Goal: Find specific page/section: Find specific page/section

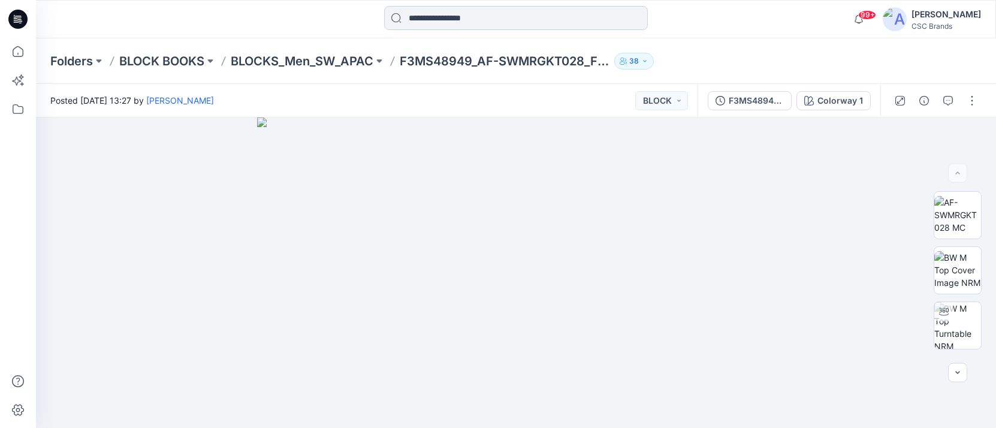
click at [550, 14] on input at bounding box center [516, 18] width 264 height 24
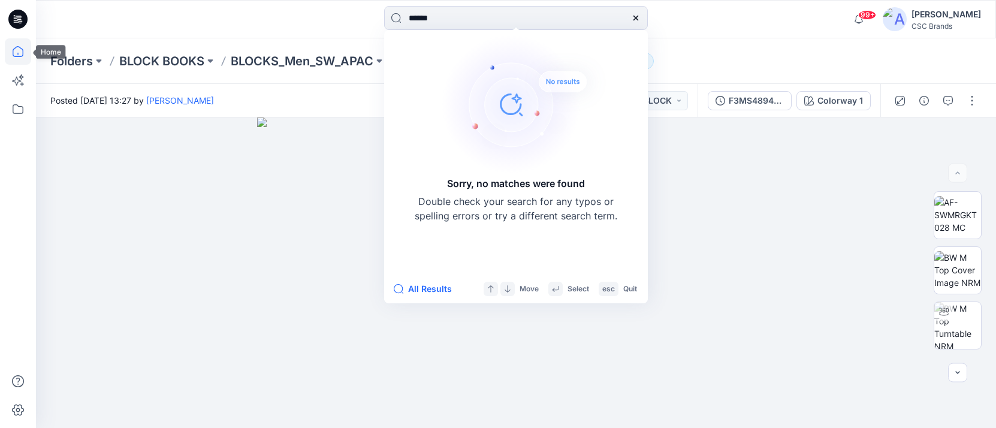
type input "******"
click at [16, 57] on icon at bounding box center [18, 51] width 11 height 11
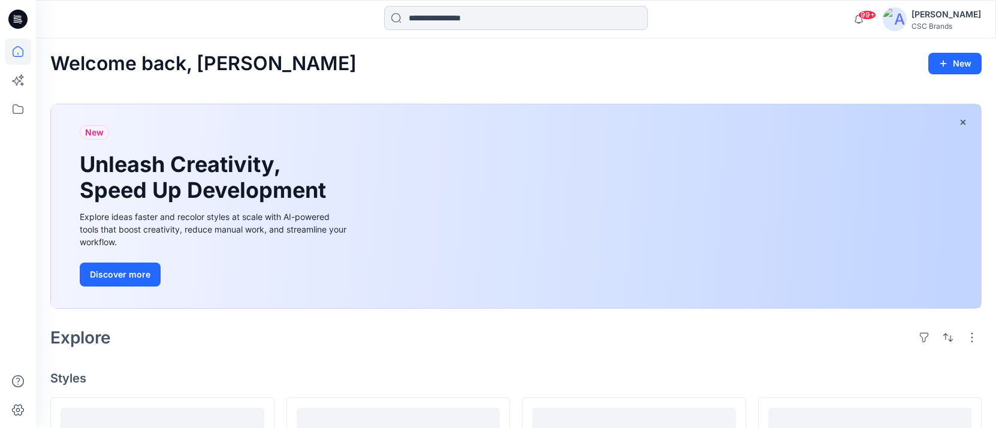
click at [526, 24] on input at bounding box center [516, 18] width 264 height 24
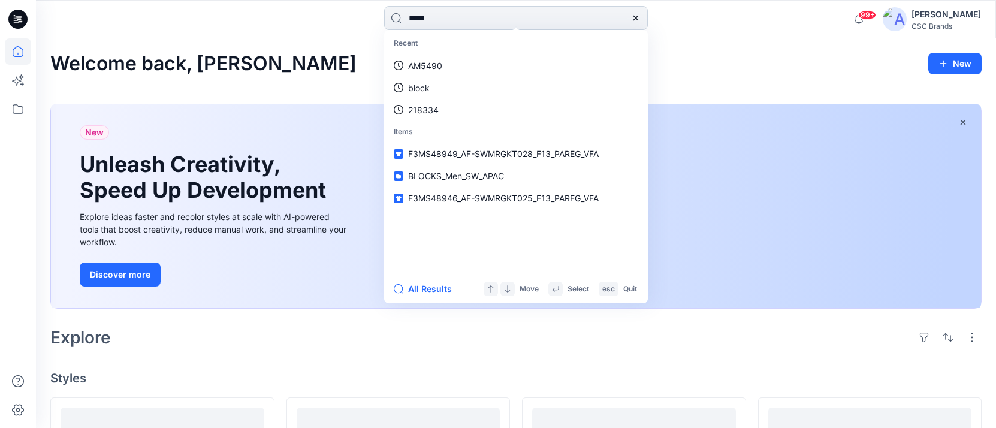
type input "******"
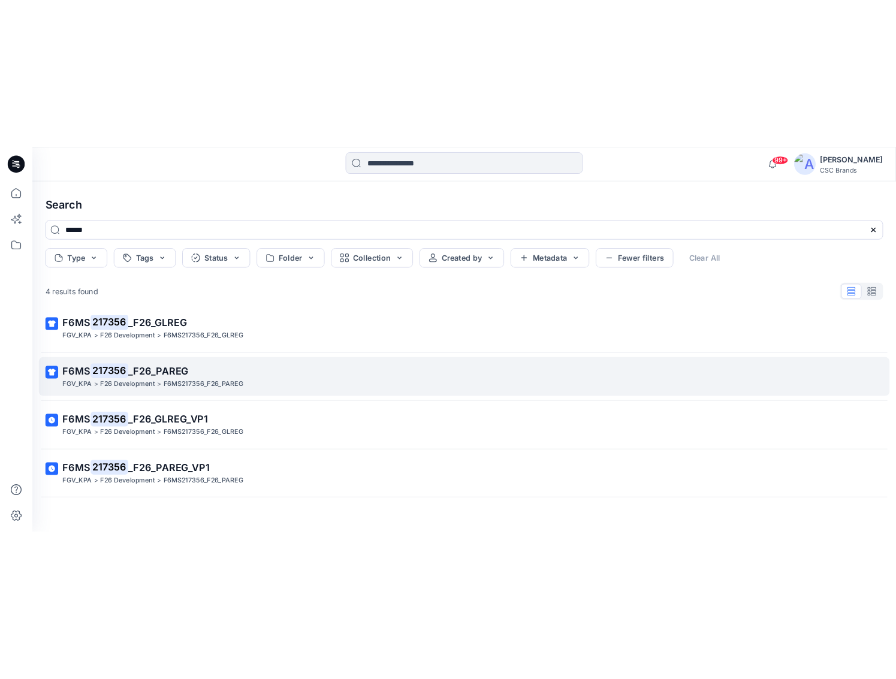
scroll to position [14, 0]
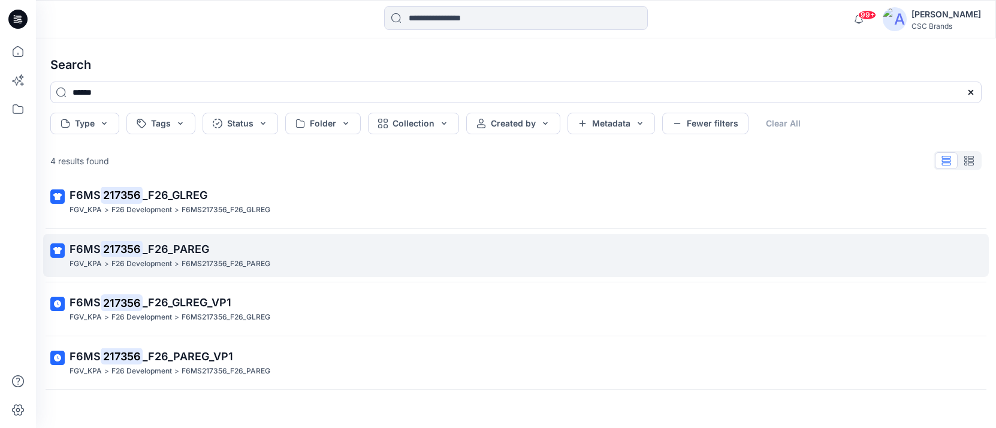
click at [182, 243] on span "_F26_PAREG" at bounding box center [176, 249] width 67 height 13
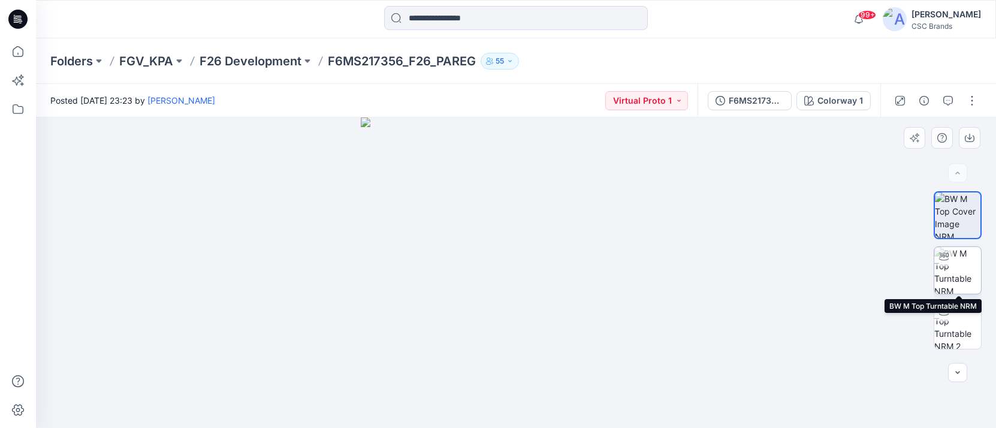
click at [965, 278] on img at bounding box center [958, 270] width 47 height 47
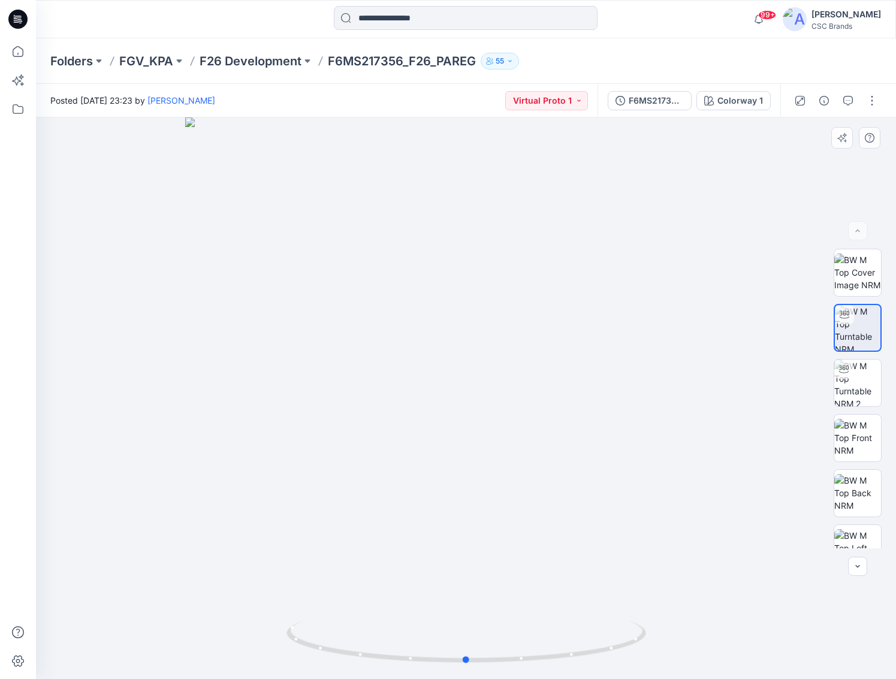
drag, startPoint x: 478, startPoint y: 547, endPoint x: 457, endPoint y: 545, distance: 21.1
click at [457, 427] on div at bounding box center [466, 398] width 860 height 562
drag, startPoint x: 495, startPoint y: 531, endPoint x: 336, endPoint y: 524, distance: 158.4
click at [336, 427] on div at bounding box center [466, 398] width 860 height 562
drag, startPoint x: 351, startPoint y: 649, endPoint x: 509, endPoint y: 639, distance: 158.5
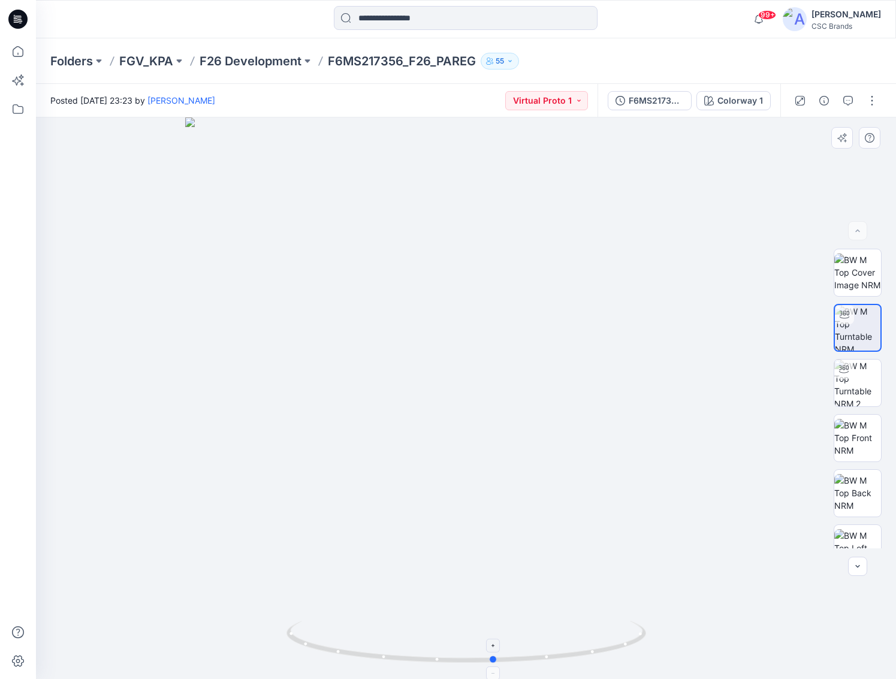
click at [509, 427] on icon at bounding box center [468, 643] width 363 height 45
click at [872, 394] on img at bounding box center [857, 383] width 47 height 47
drag, startPoint x: 429, startPoint y: 459, endPoint x: 498, endPoint y: 462, distance: 68.4
click at [498, 427] on div at bounding box center [466, 398] width 860 height 562
click at [855, 274] on img at bounding box center [857, 273] width 47 height 38
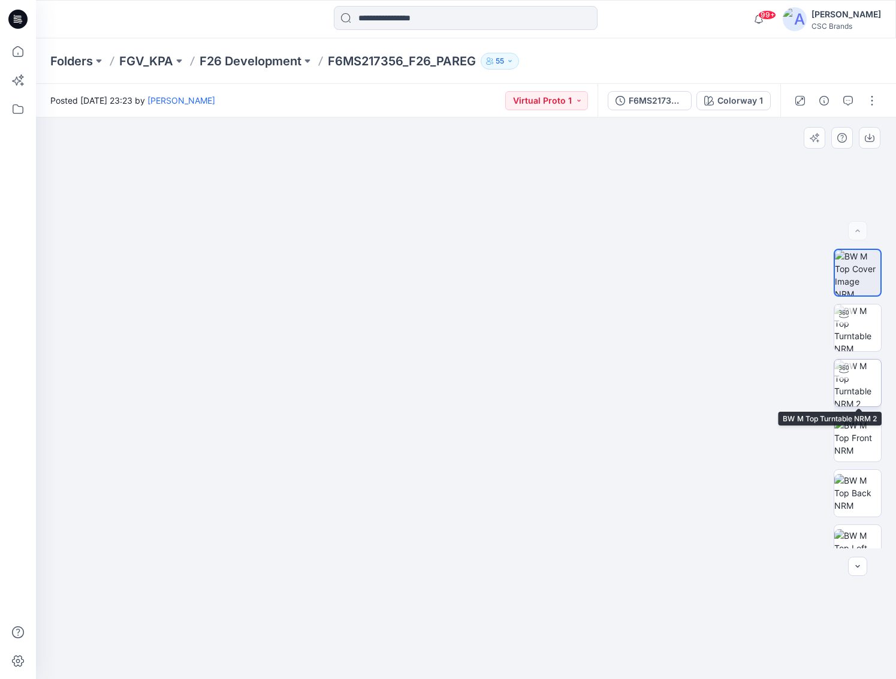
click at [864, 384] on img at bounding box center [857, 383] width 47 height 47
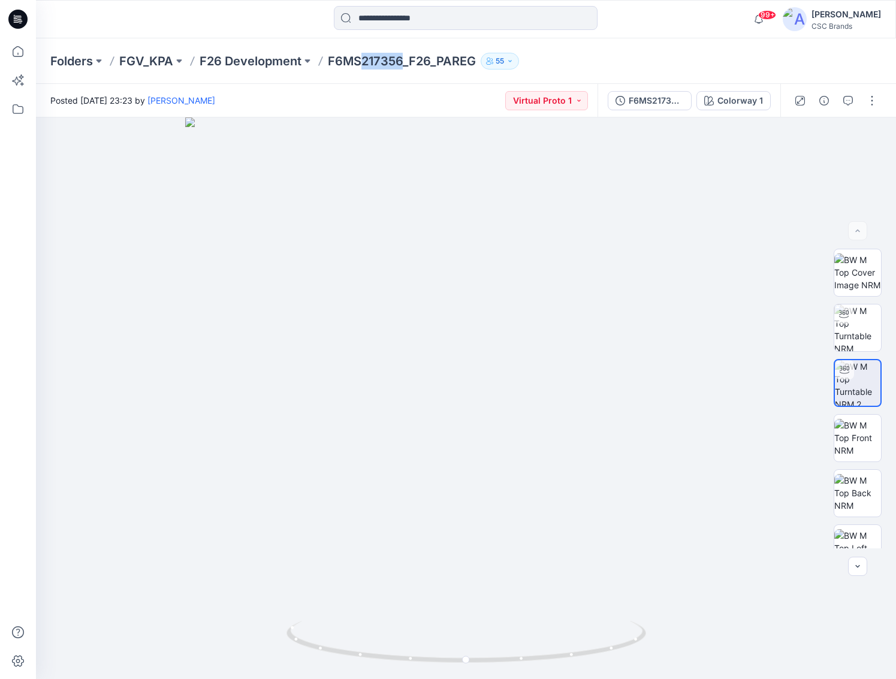
drag, startPoint x: 403, startPoint y: 62, endPoint x: 365, endPoint y: 61, distance: 37.8
click at [365, 61] on p "F6MS217356_F26_PAREG" at bounding box center [402, 61] width 148 height 17
copy p "217356"
click at [864, 427] on img at bounding box center [857, 438] width 47 height 38
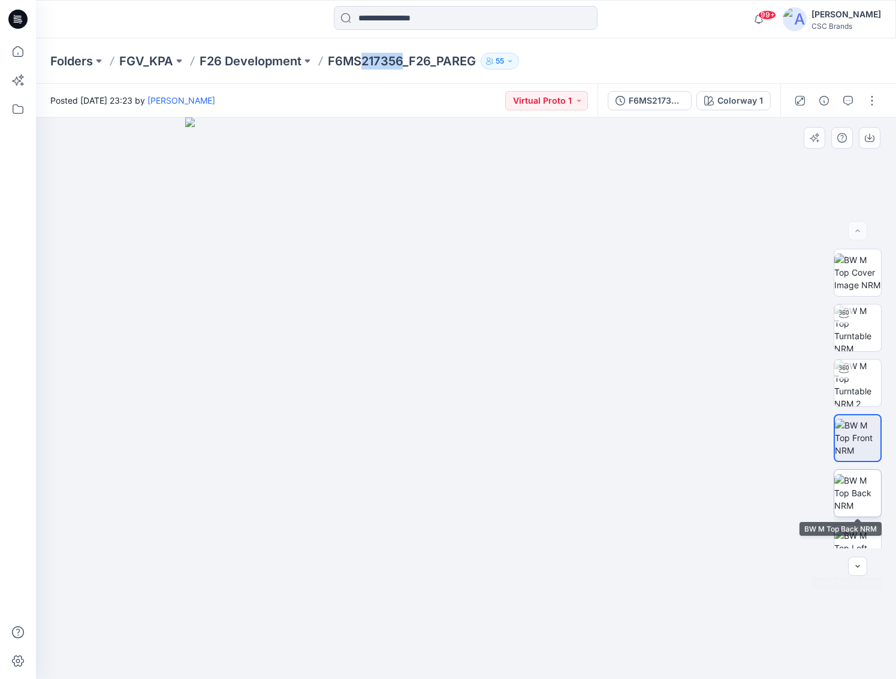
click at [865, 427] on img at bounding box center [857, 493] width 47 height 38
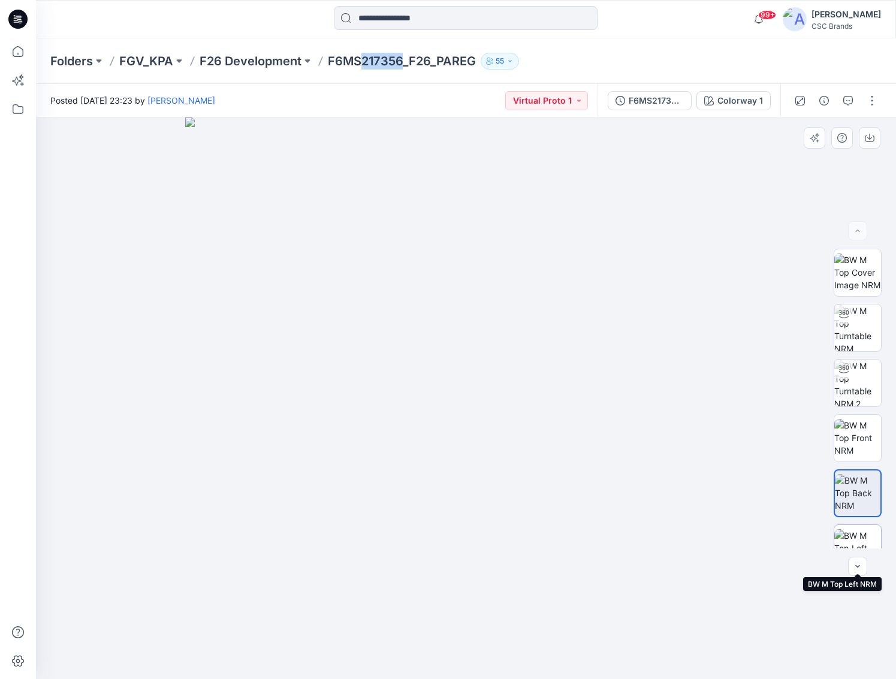
click at [858, 427] on img at bounding box center [857, 548] width 47 height 38
click at [861, 427] on icon "button" at bounding box center [858, 567] width 10 height 10
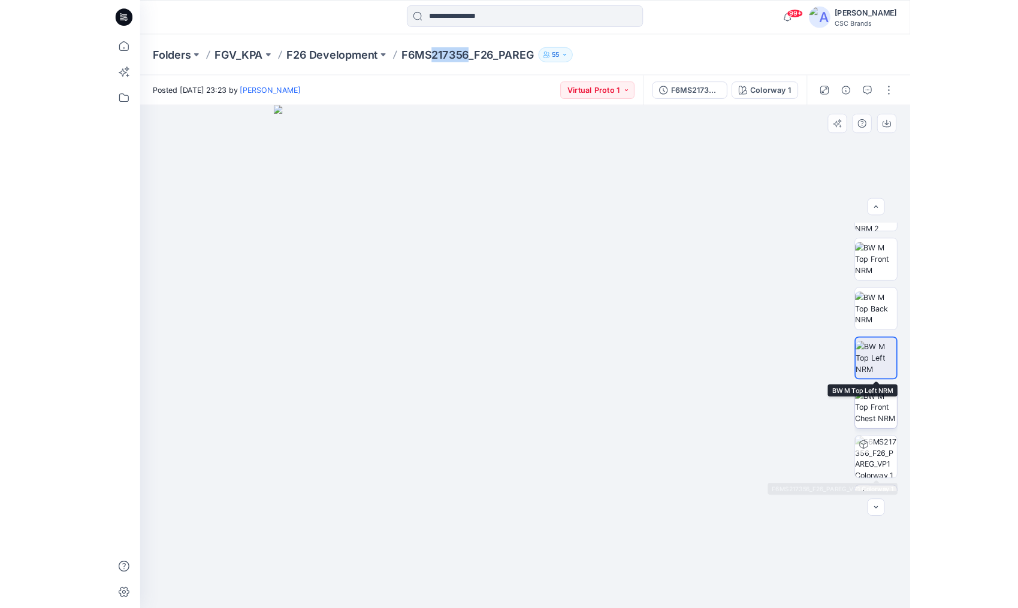
scroll to position [150, 0]
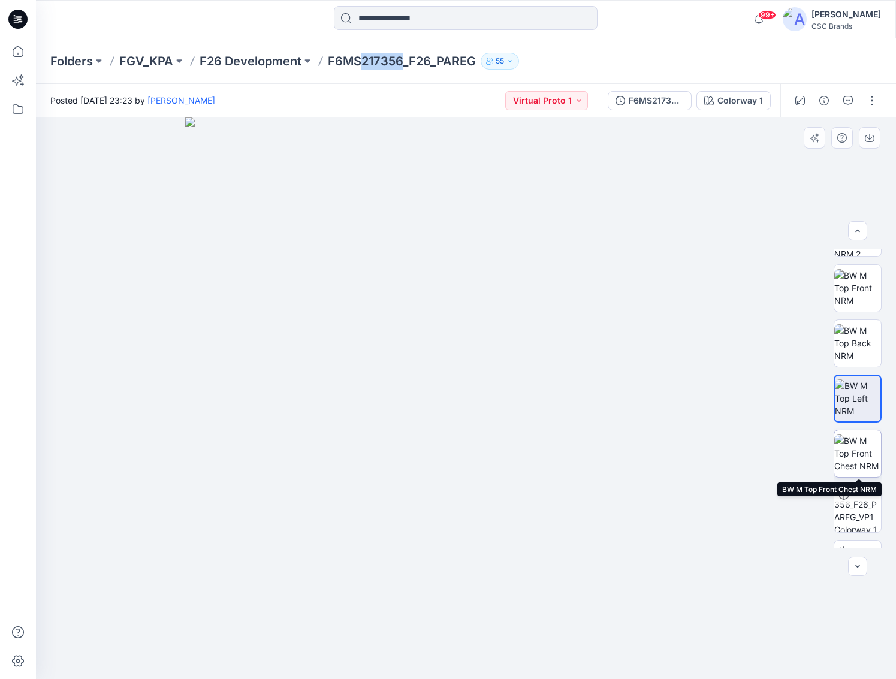
click at [856, 427] on img at bounding box center [857, 454] width 47 height 38
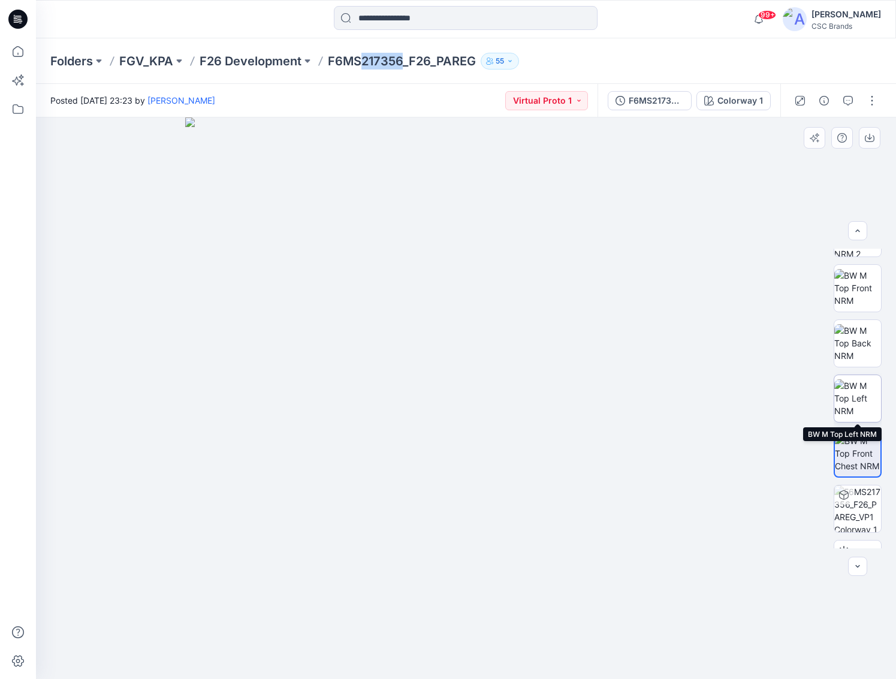
click at [870, 398] on img at bounding box center [857, 398] width 47 height 38
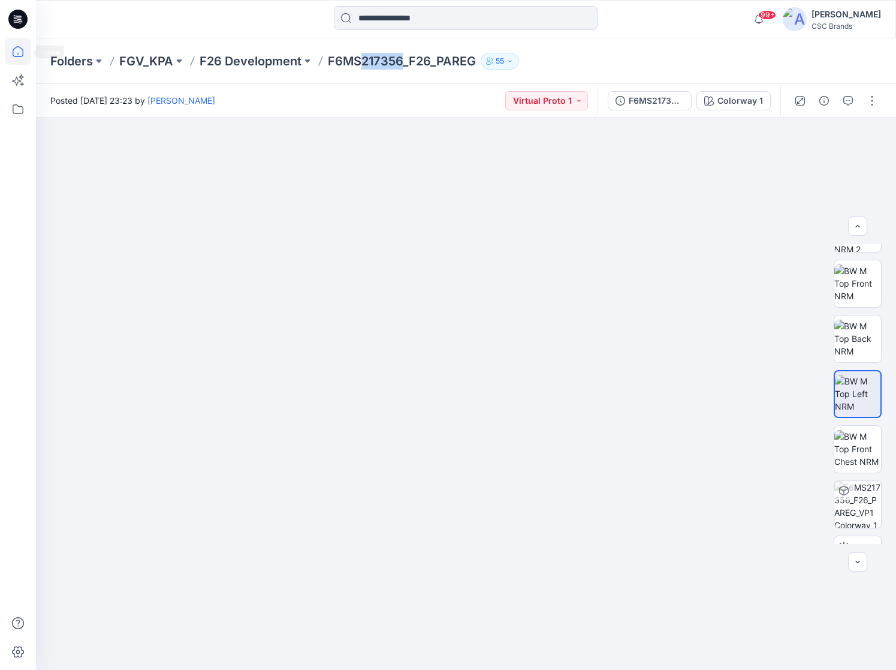
click at [14, 50] on icon at bounding box center [18, 51] width 26 height 26
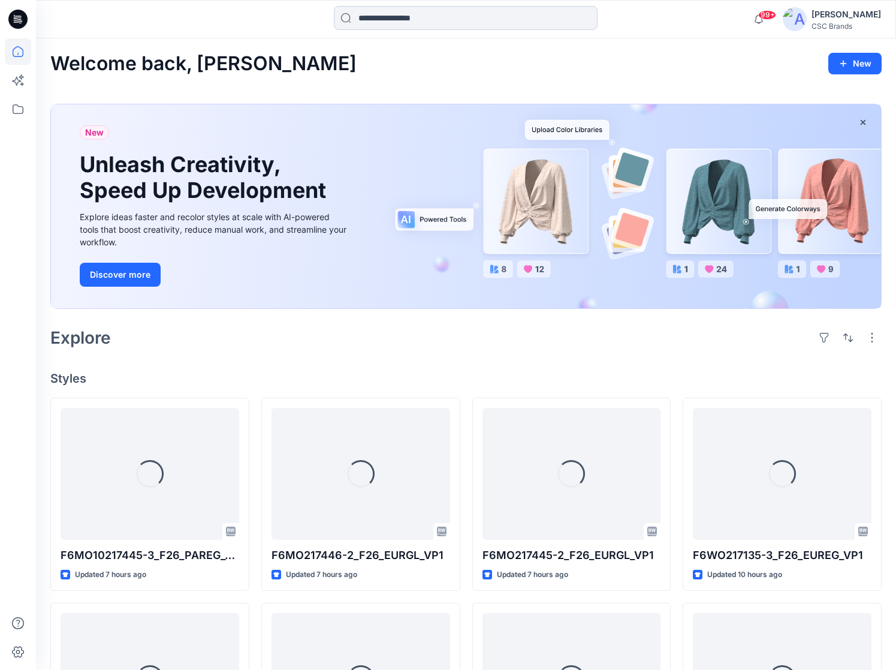
click at [387, 24] on input at bounding box center [466, 18] width 264 height 24
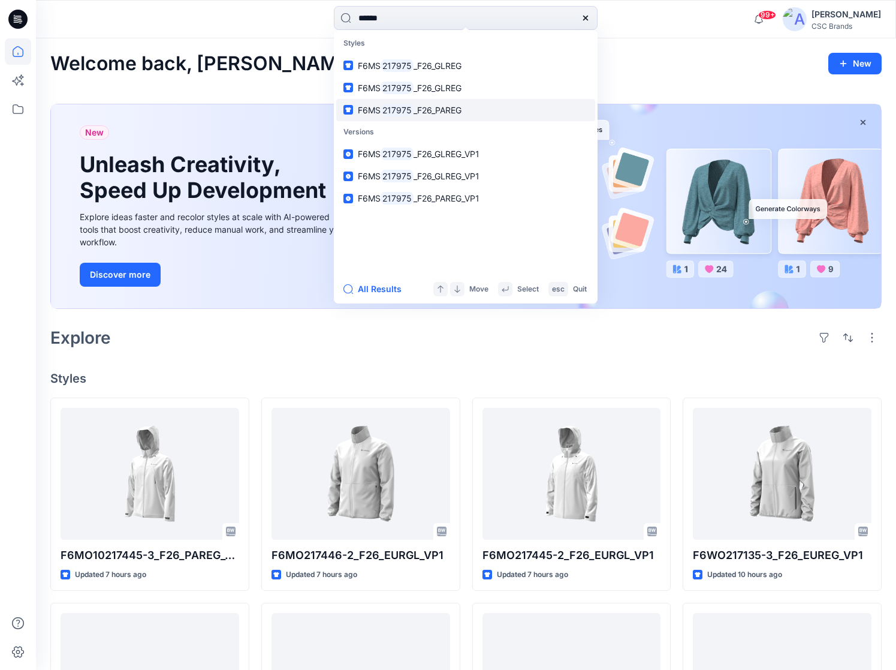
type input "******"
click at [439, 107] on span "_F26_PAREG" at bounding box center [438, 110] width 48 height 10
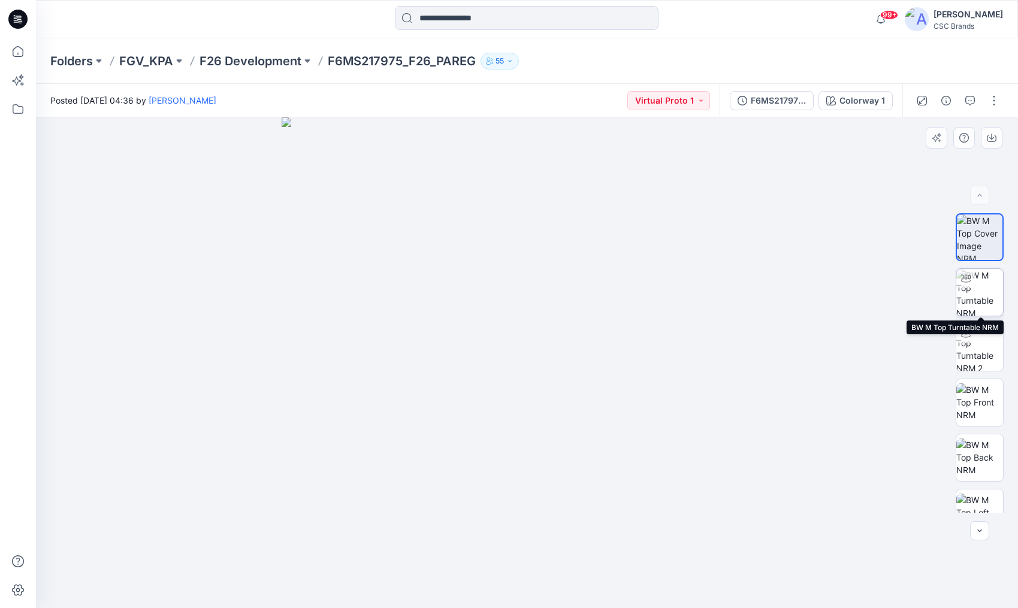
click at [996, 290] on img at bounding box center [980, 292] width 47 height 47
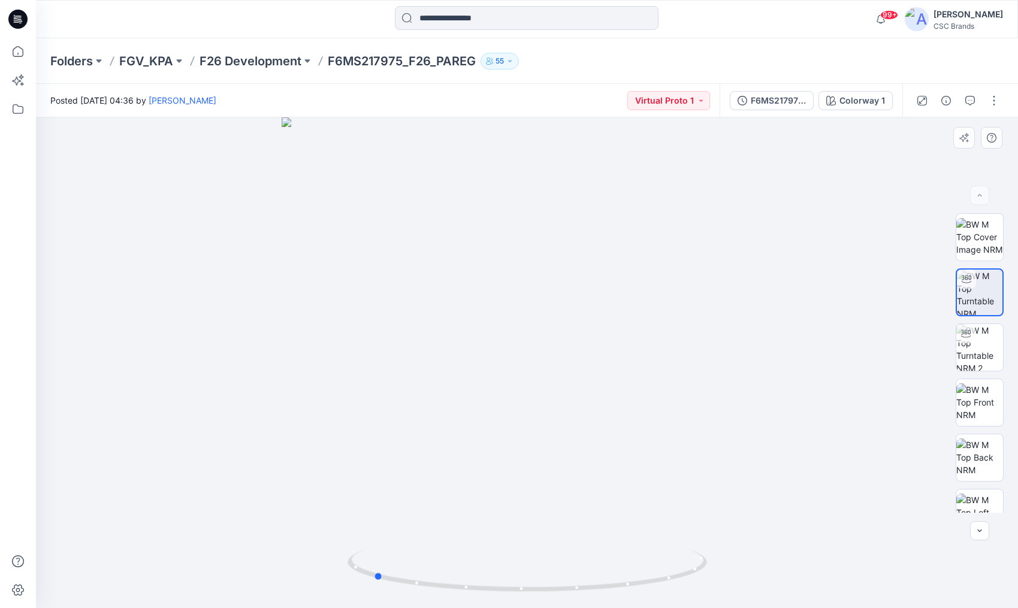
drag, startPoint x: 585, startPoint y: 443, endPoint x: 431, endPoint y: 435, distance: 154.3
click at [431, 427] on div at bounding box center [527, 362] width 982 height 491
click at [986, 356] on img at bounding box center [980, 347] width 47 height 47
drag, startPoint x: 573, startPoint y: 427, endPoint x: 713, endPoint y: 408, distance: 141.0
click at [713, 408] on div at bounding box center [527, 362] width 982 height 491
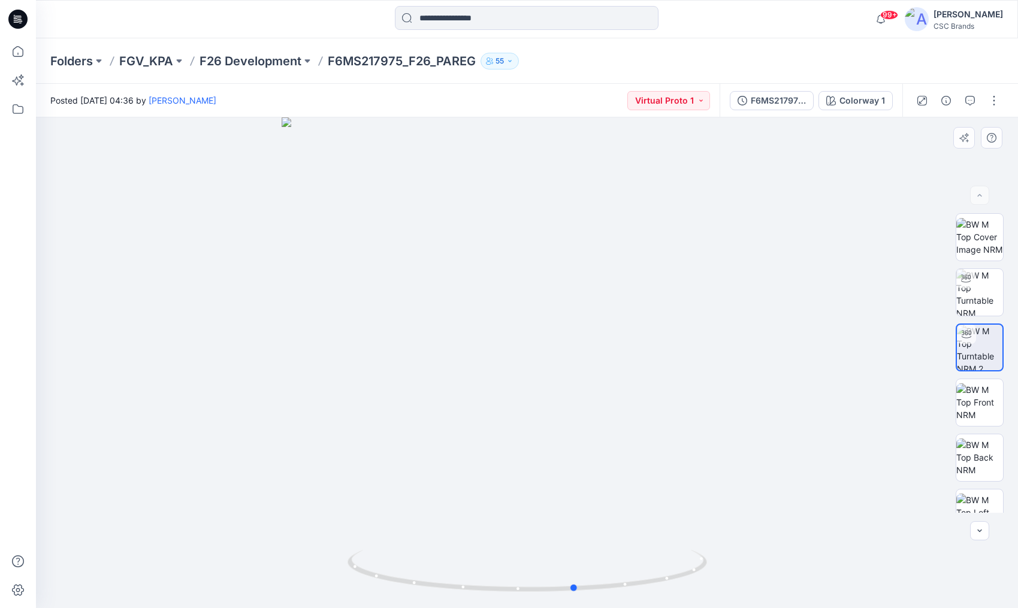
drag, startPoint x: 505, startPoint y: 412, endPoint x: 414, endPoint y: 411, distance: 91.1
click at [414, 411] on div at bounding box center [527, 362] width 982 height 491
drag, startPoint x: 535, startPoint y: 412, endPoint x: 551, endPoint y: 408, distance: 17.3
click at [551, 408] on div at bounding box center [527, 362] width 982 height 491
drag, startPoint x: 490, startPoint y: 429, endPoint x: 546, endPoint y: 426, distance: 55.8
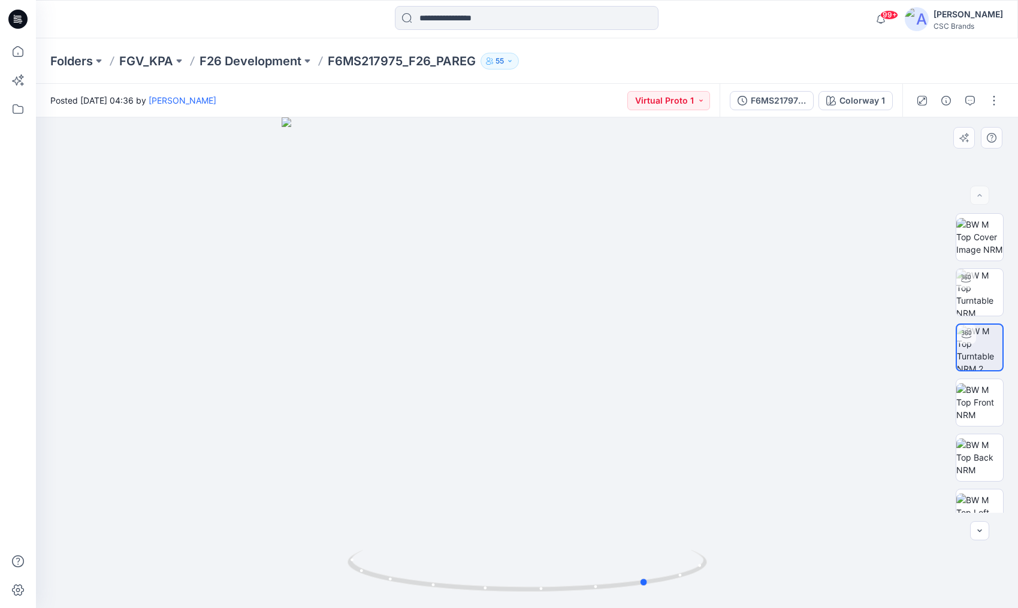
click at [546, 426] on div at bounding box center [527, 362] width 982 height 491
click at [977, 234] on img at bounding box center [980, 237] width 47 height 38
click at [988, 293] on img at bounding box center [980, 292] width 47 height 47
drag, startPoint x: 531, startPoint y: 330, endPoint x: 451, endPoint y: 334, distance: 79.2
click at [451, 334] on div at bounding box center [527, 362] width 982 height 491
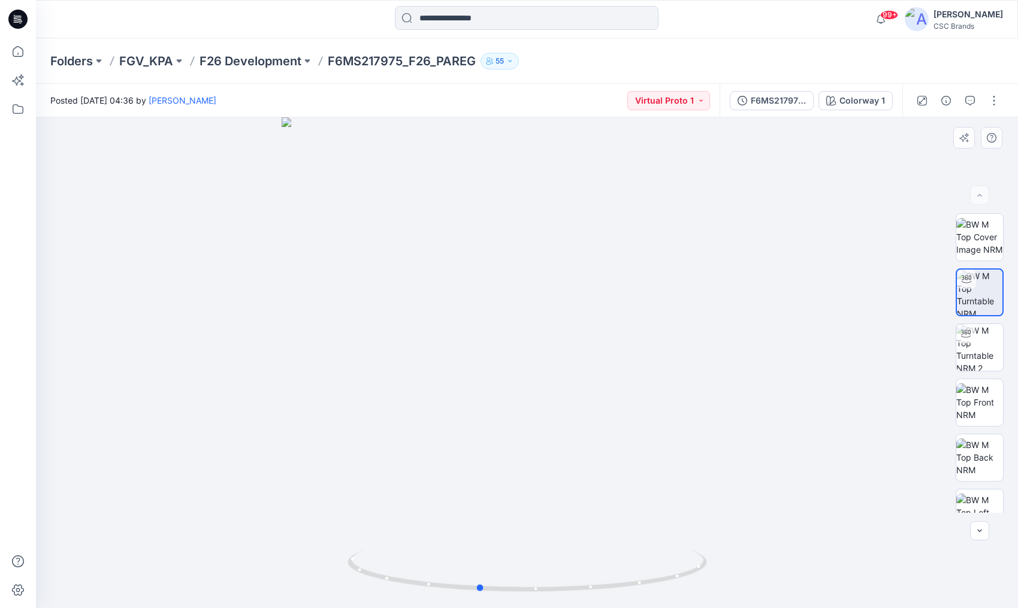
drag, startPoint x: 566, startPoint y: 450, endPoint x: 596, endPoint y: 449, distance: 30.6
click at [596, 427] on div at bounding box center [527, 362] width 982 height 491
drag, startPoint x: 557, startPoint y: 457, endPoint x: 608, endPoint y: 448, distance: 52.3
click at [608, 427] on div at bounding box center [527, 362] width 982 height 491
drag, startPoint x: 588, startPoint y: 457, endPoint x: 469, endPoint y: 460, distance: 119.3
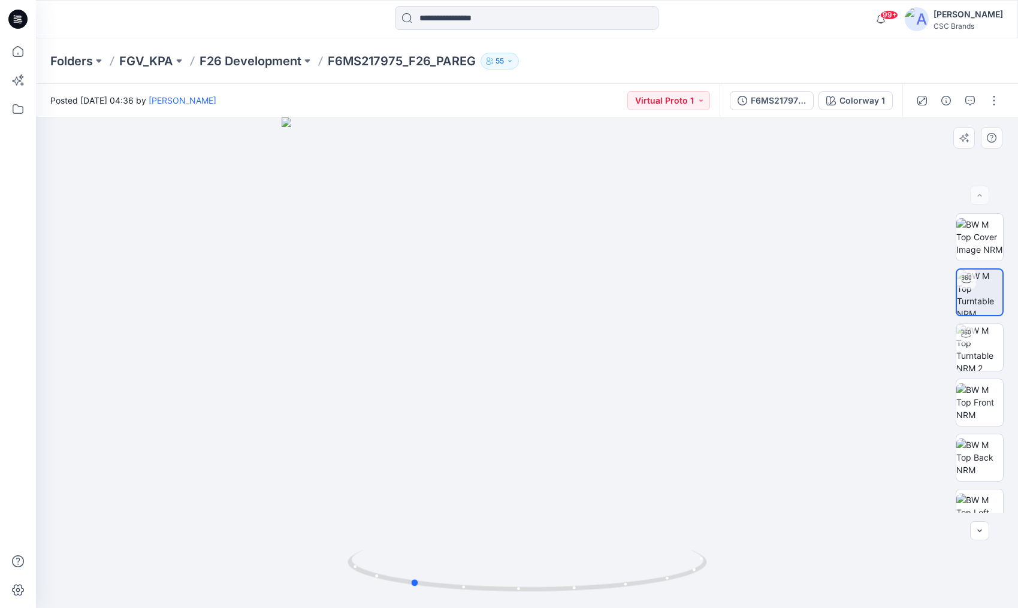
click at [469, 427] on div at bounding box center [527, 362] width 982 height 491
click at [748, 5] on div "99+ Notifications Md Mawdud shared F6WO217145_F26_PAREG_VP1 in F26 Development …" at bounding box center [527, 19] width 982 height 38
click at [445, 27] on input at bounding box center [527, 18] width 264 height 24
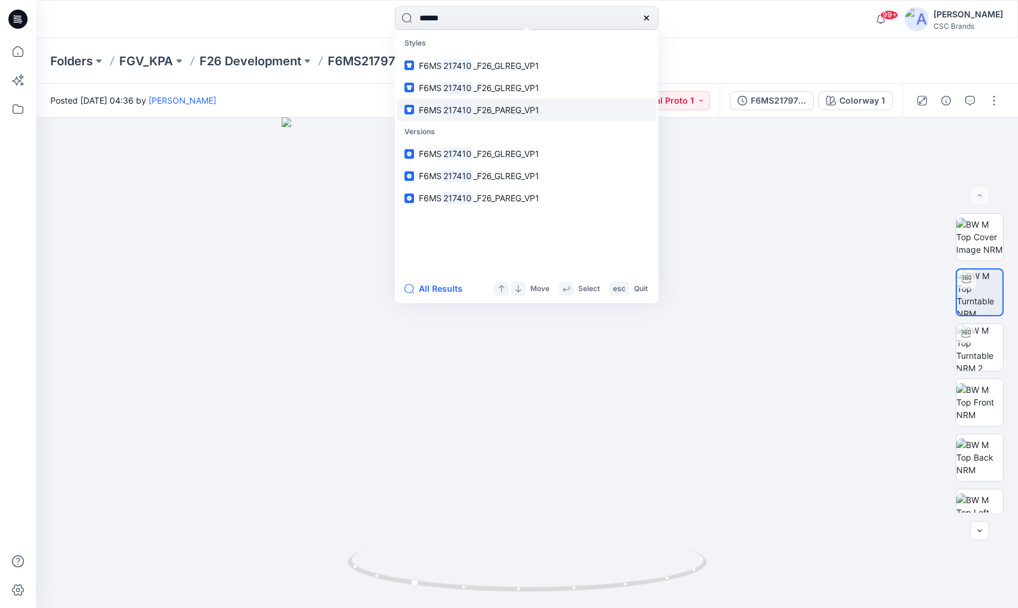
type input "******"
click at [508, 110] on span "_F26_PAREG_VP1" at bounding box center [507, 110] width 66 height 10
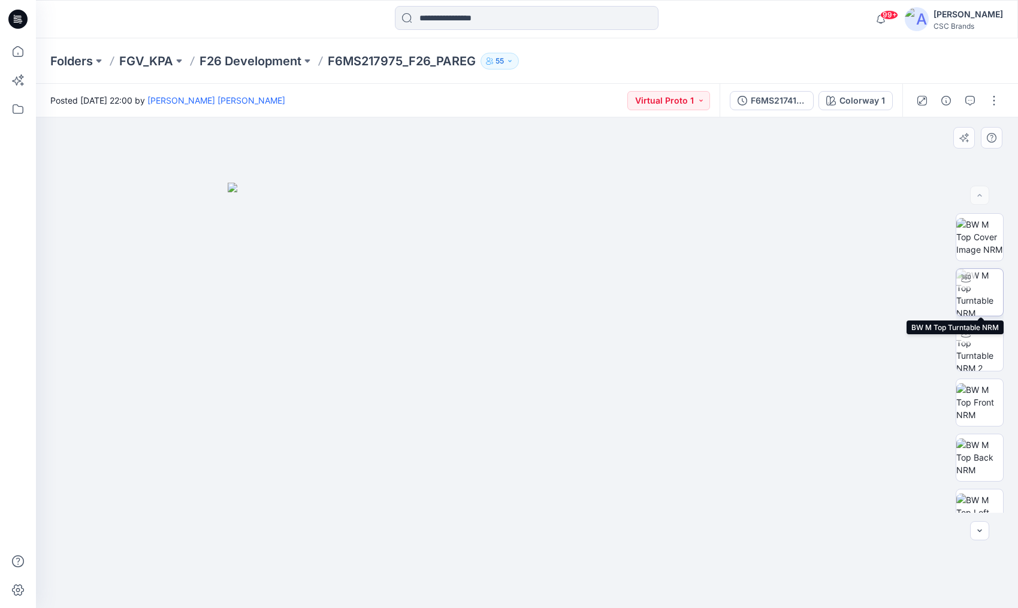
click at [975, 285] on div at bounding box center [966, 278] width 19 height 19
drag, startPoint x: 594, startPoint y: 408, endPoint x: 526, endPoint y: 411, distance: 67.8
click at [526, 411] on div at bounding box center [527, 362] width 982 height 491
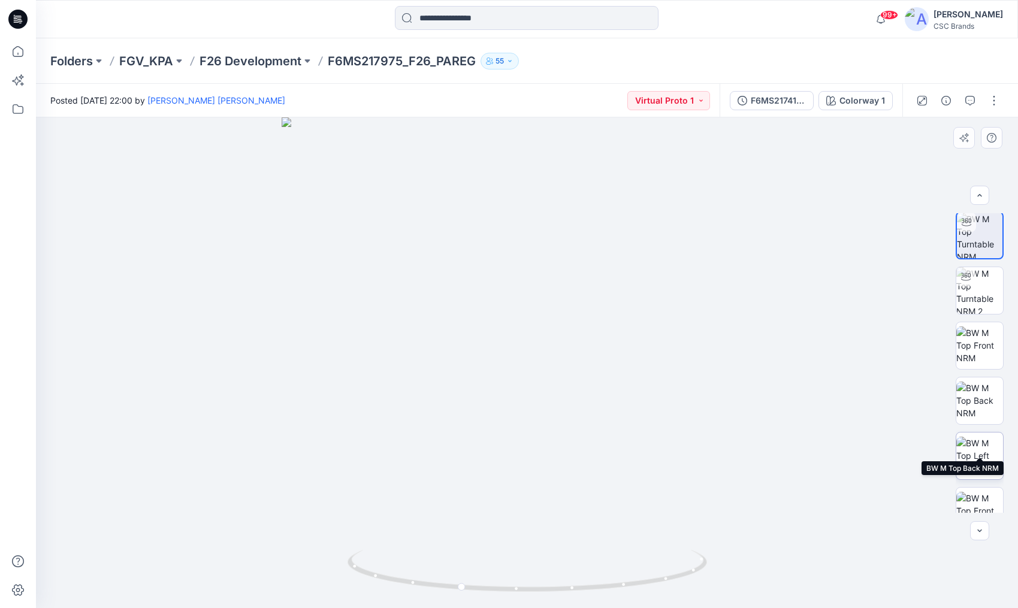
scroll to position [62, 0]
click at [981, 427] on img at bounding box center [980, 451] width 47 height 38
drag, startPoint x: 550, startPoint y: 435, endPoint x: 590, endPoint y: 433, distance: 40.2
click at [590, 427] on img at bounding box center [527, 362] width 491 height 491
drag, startPoint x: 555, startPoint y: 431, endPoint x: 590, endPoint y: 429, distance: 34.9
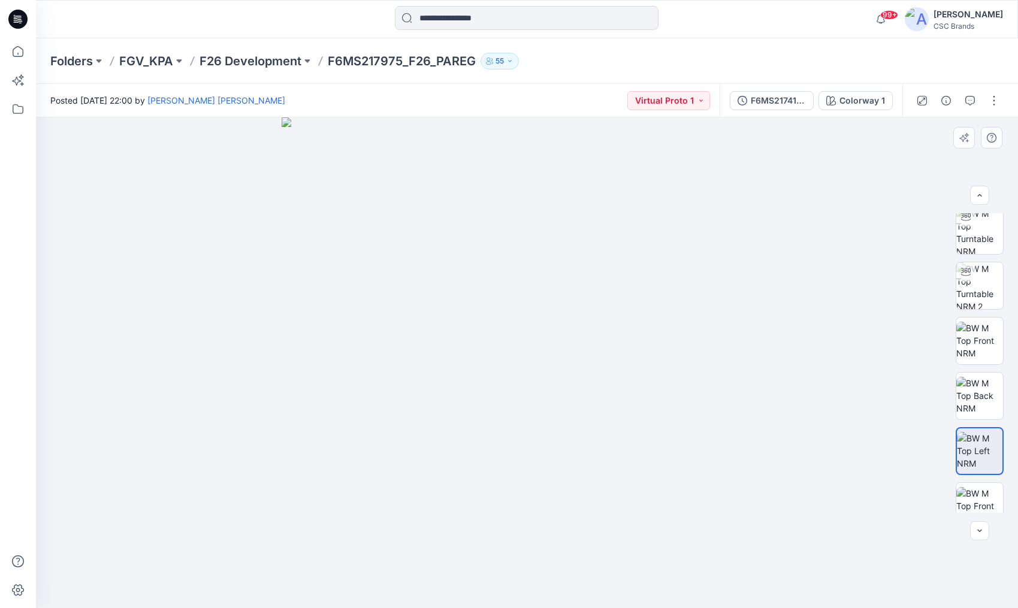
click at [590, 427] on img at bounding box center [527, 362] width 491 height 491
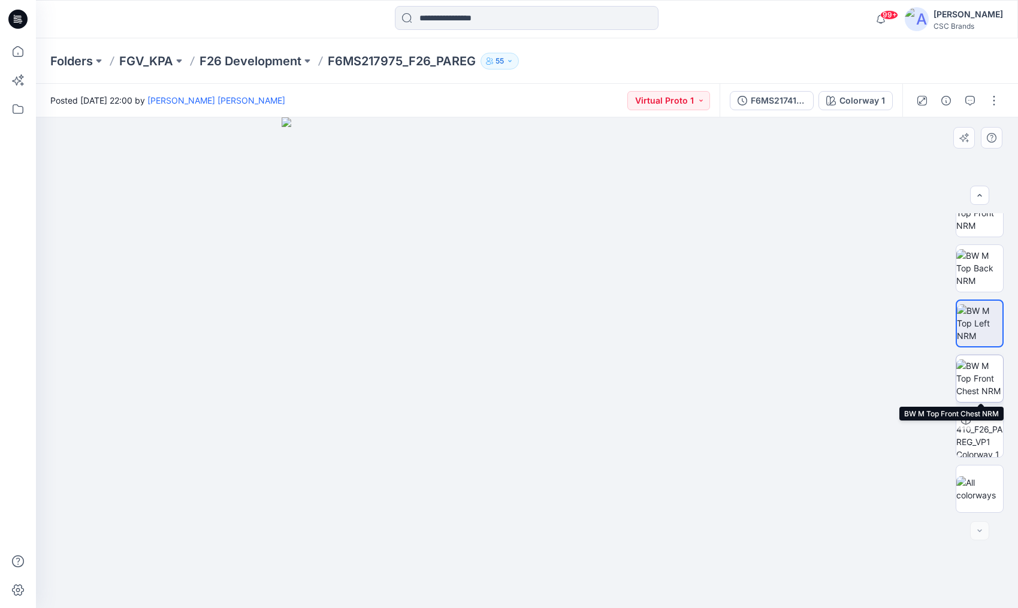
scroll to position [189, 0]
click at [978, 377] on img at bounding box center [980, 379] width 47 height 38
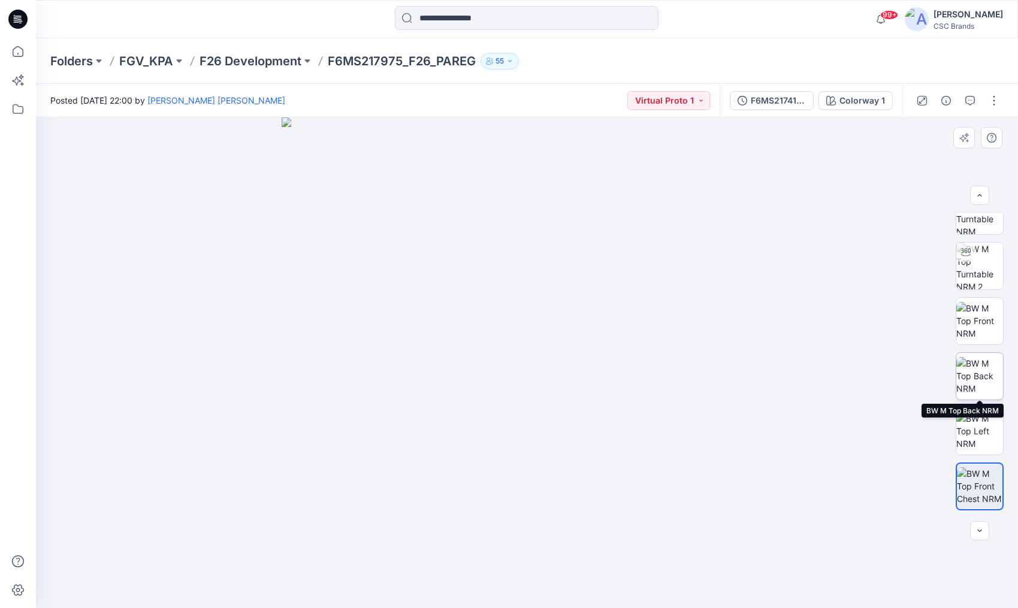
scroll to position [80, 0]
click at [983, 272] on img at bounding box center [980, 267] width 47 height 47
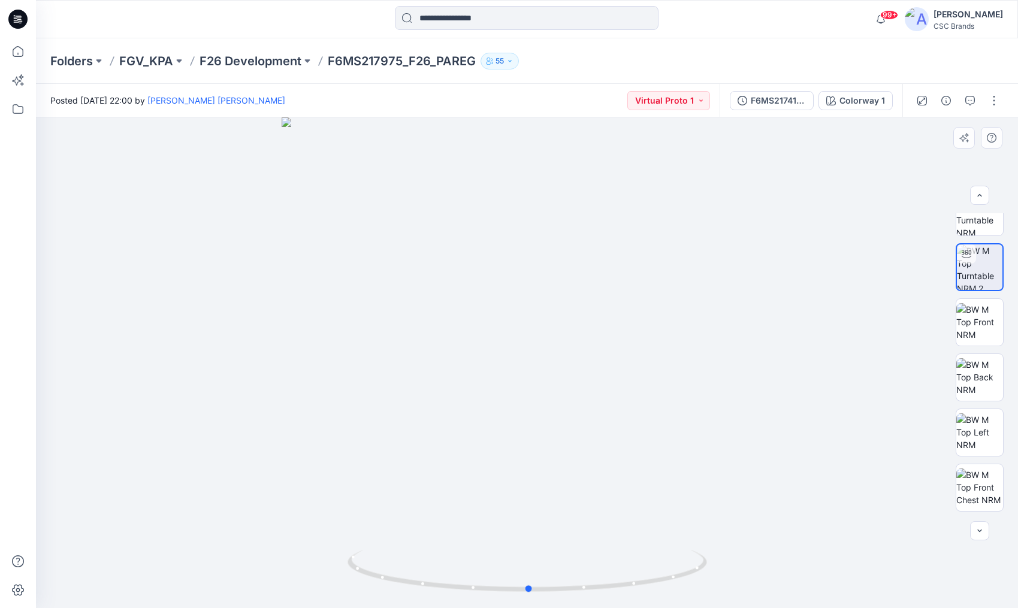
click at [590, 427] on div at bounding box center [527, 362] width 982 height 491
click at [497, 23] on input at bounding box center [527, 18] width 264 height 24
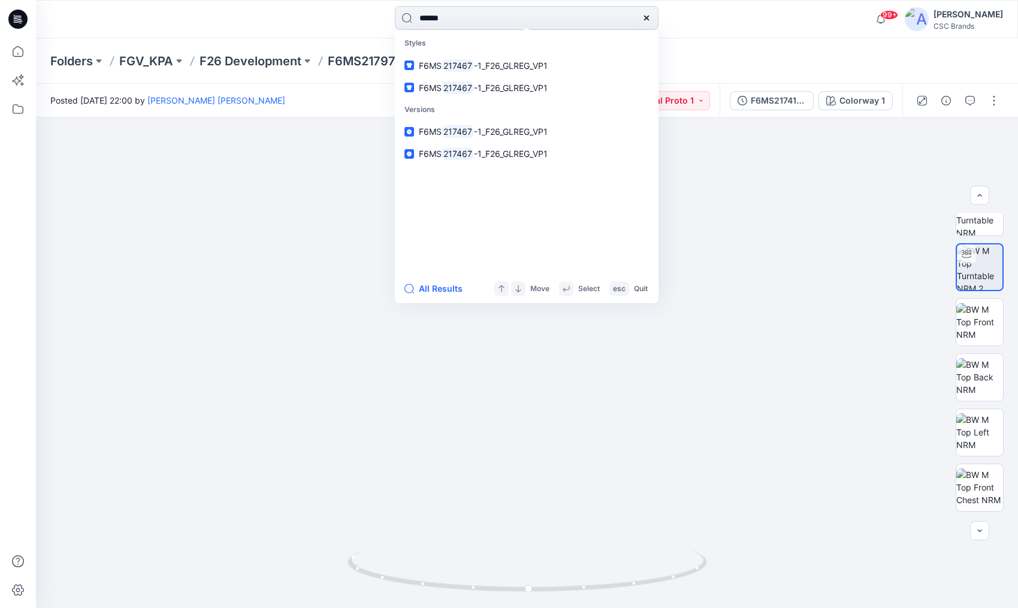
drag, startPoint x: 501, startPoint y: 22, endPoint x: 395, endPoint y: 17, distance: 105.6
click at [395, 17] on input "******" at bounding box center [527, 18] width 264 height 24
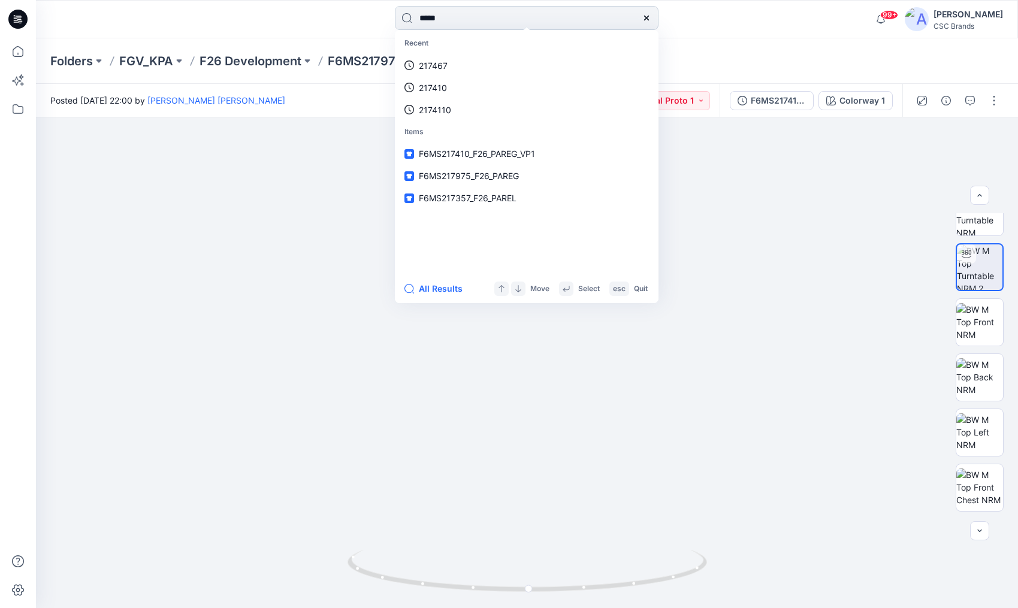
type input "*****"
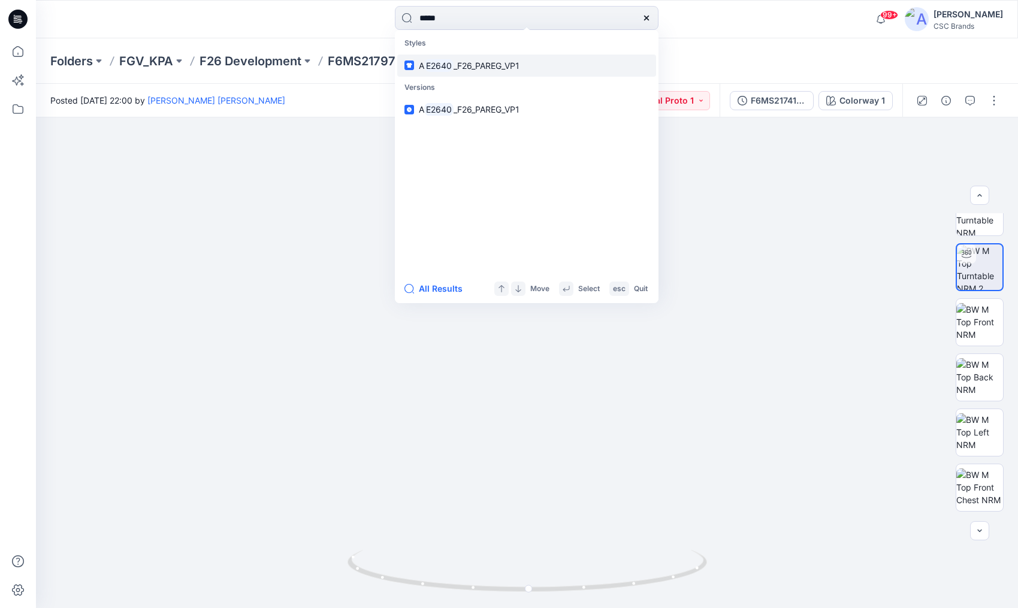
scroll to position [1, 0]
click at [482, 65] on span "_F26_PAREG_VP1" at bounding box center [487, 66] width 66 height 10
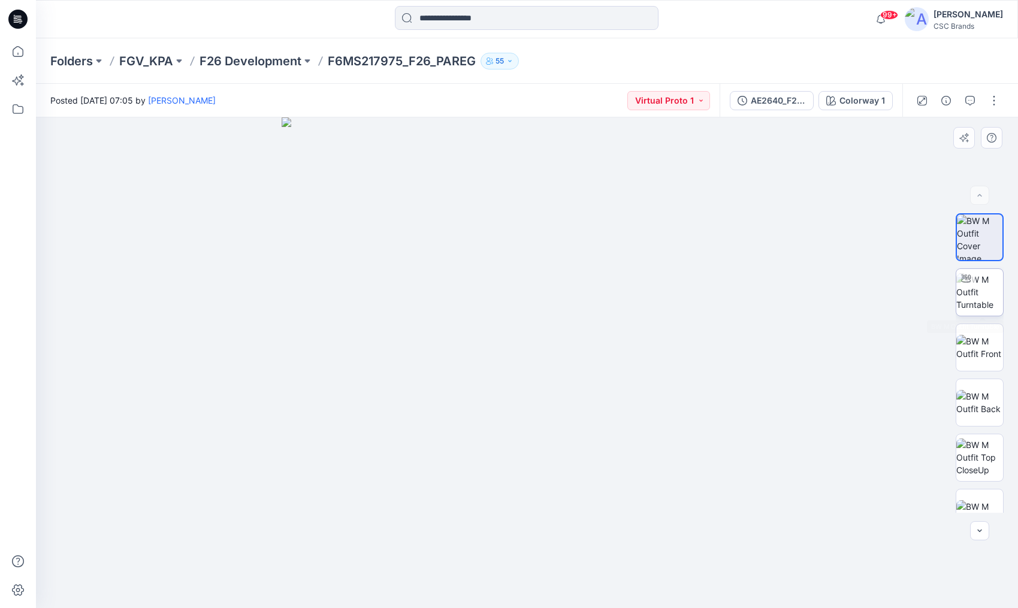
click at [979, 296] on img at bounding box center [980, 292] width 47 height 38
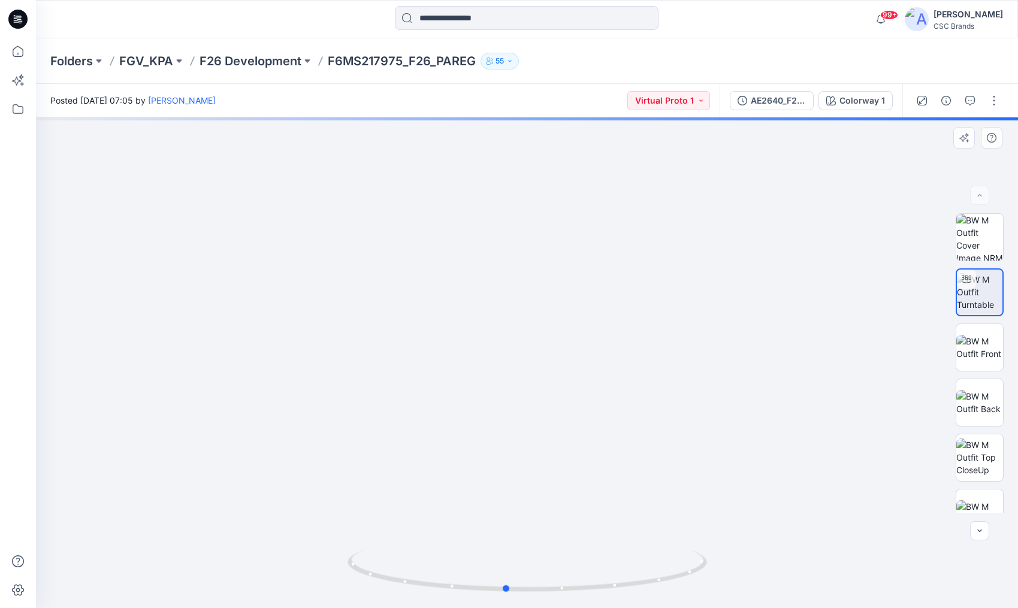
drag, startPoint x: 545, startPoint y: 352, endPoint x: 516, endPoint y: 353, distance: 29.4
click at [516, 353] on div at bounding box center [527, 362] width 982 height 491
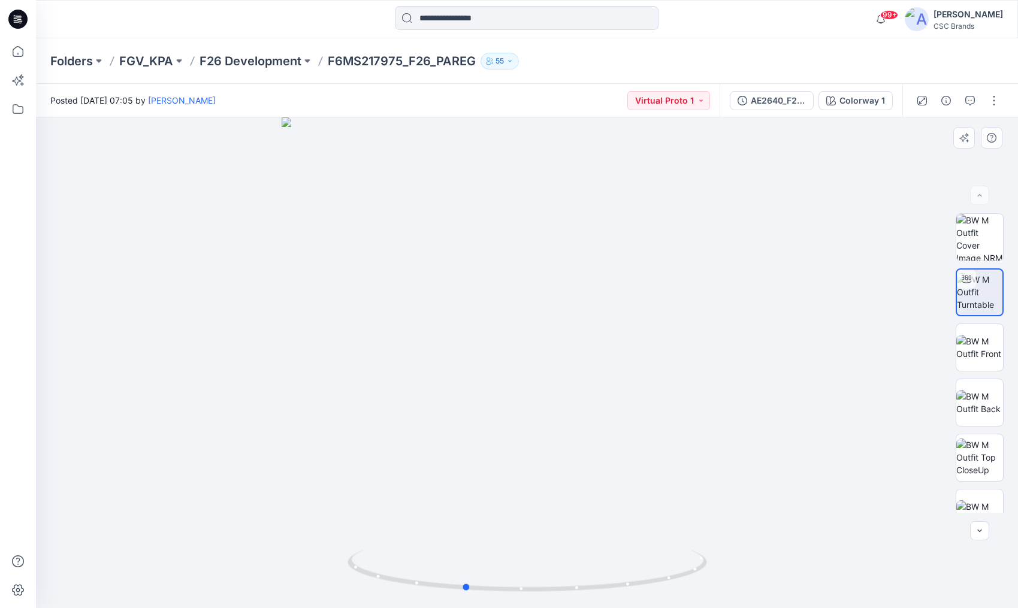
drag, startPoint x: 528, startPoint y: 348, endPoint x: 490, endPoint y: 348, distance: 38.4
click at [490, 348] on div at bounding box center [527, 362] width 982 height 491
drag, startPoint x: 541, startPoint y: 350, endPoint x: 610, endPoint y: 351, distance: 68.9
click at [610, 351] on div at bounding box center [527, 362] width 982 height 491
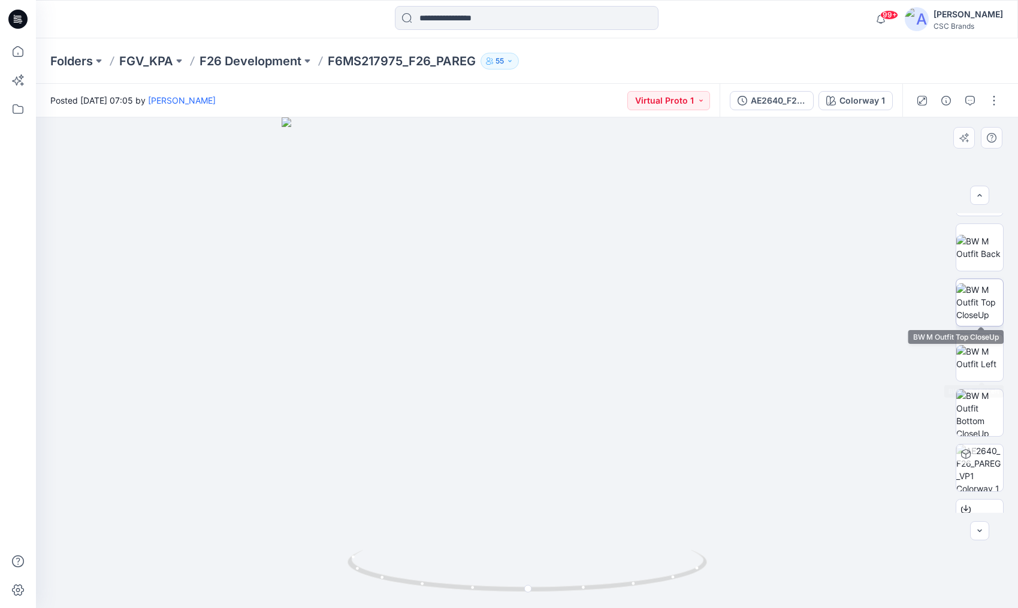
scroll to position [156, 0]
click at [979, 306] on img at bounding box center [980, 302] width 47 height 38
click at [972, 366] on img at bounding box center [980, 357] width 47 height 25
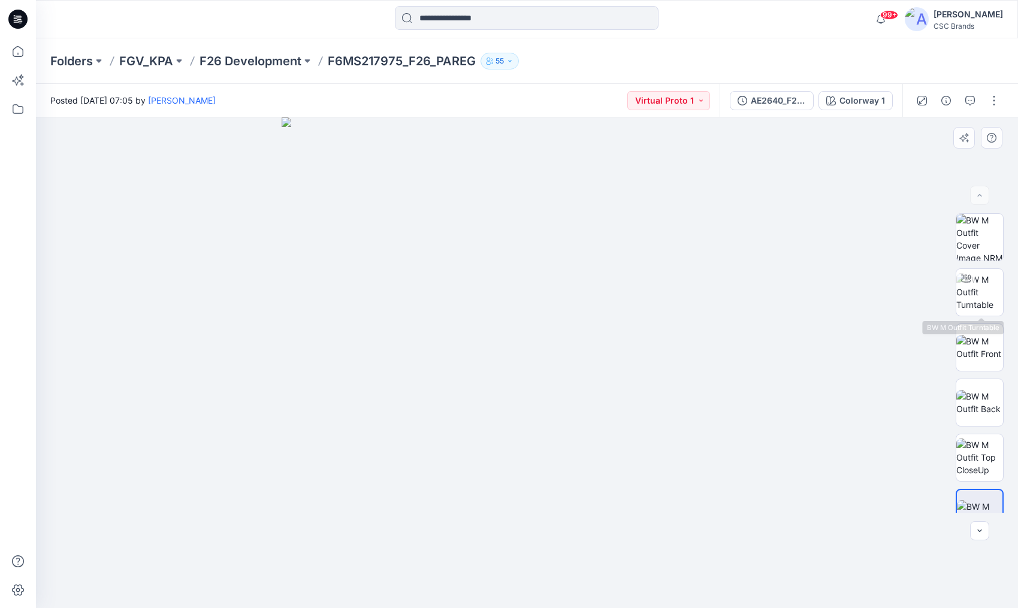
scroll to position [0, 0]
drag, startPoint x: 972, startPoint y: 264, endPoint x: 971, endPoint y: 281, distance: 16.2
click at [972, 264] on div "BW" at bounding box center [980, 363] width 48 height 300
click at [972, 285] on div at bounding box center [966, 278] width 19 height 19
drag, startPoint x: 599, startPoint y: 317, endPoint x: 591, endPoint y: 448, distance: 132.1
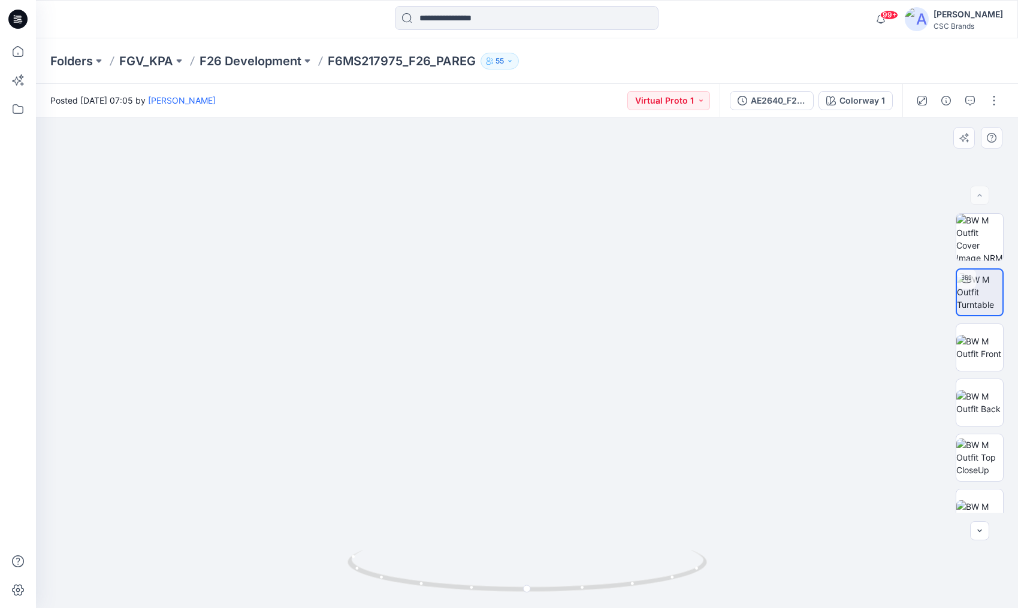
click at [592, 427] on img at bounding box center [520, 264] width 1150 height 687
drag, startPoint x: 595, startPoint y: 437, endPoint x: 547, endPoint y: 437, distance: 48.0
click at [547, 427] on img at bounding box center [527, 293] width 957 height 630
drag, startPoint x: 565, startPoint y: 423, endPoint x: 517, endPoint y: 460, distance: 60.2
click at [511, 419] on img at bounding box center [527, 291] width 957 height 635
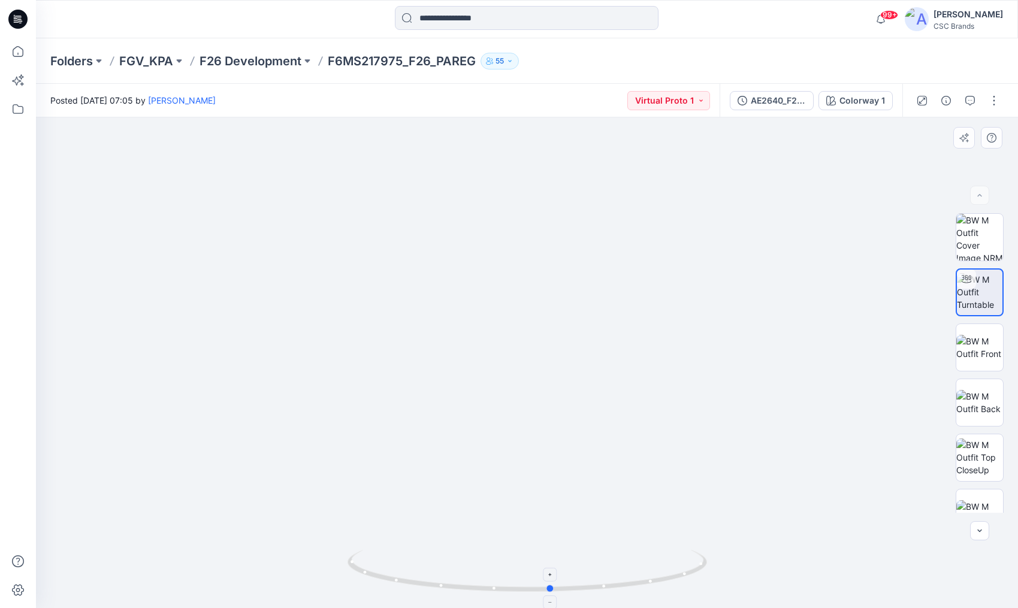
drag, startPoint x: 534, startPoint y: 589, endPoint x: 557, endPoint y: 561, distance: 36.5
click at [557, 427] on icon at bounding box center [529, 572] width 363 height 45
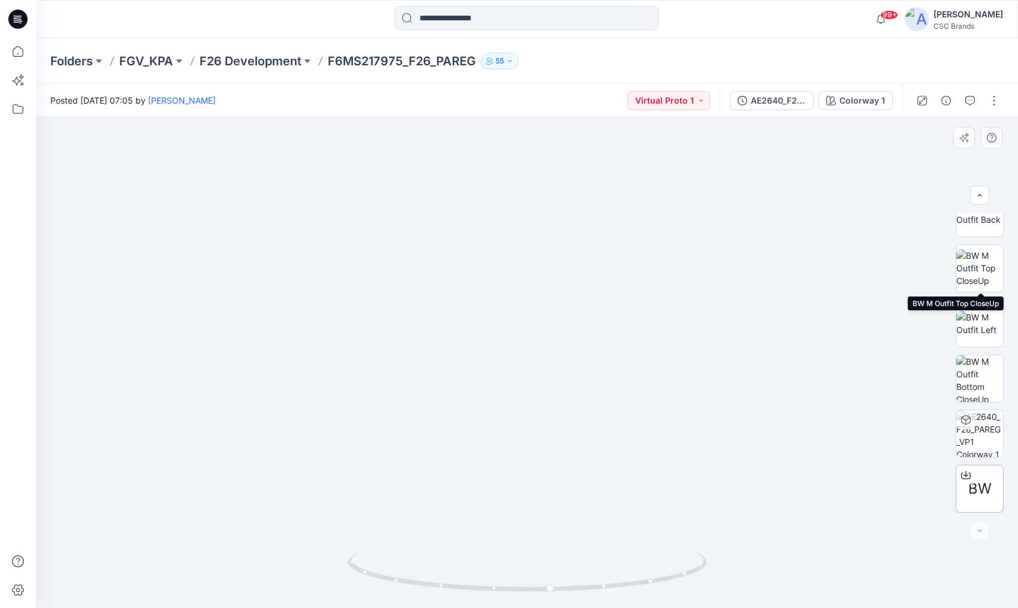
scroll to position [189, 0]
click at [457, 22] on input at bounding box center [527, 18] width 264 height 24
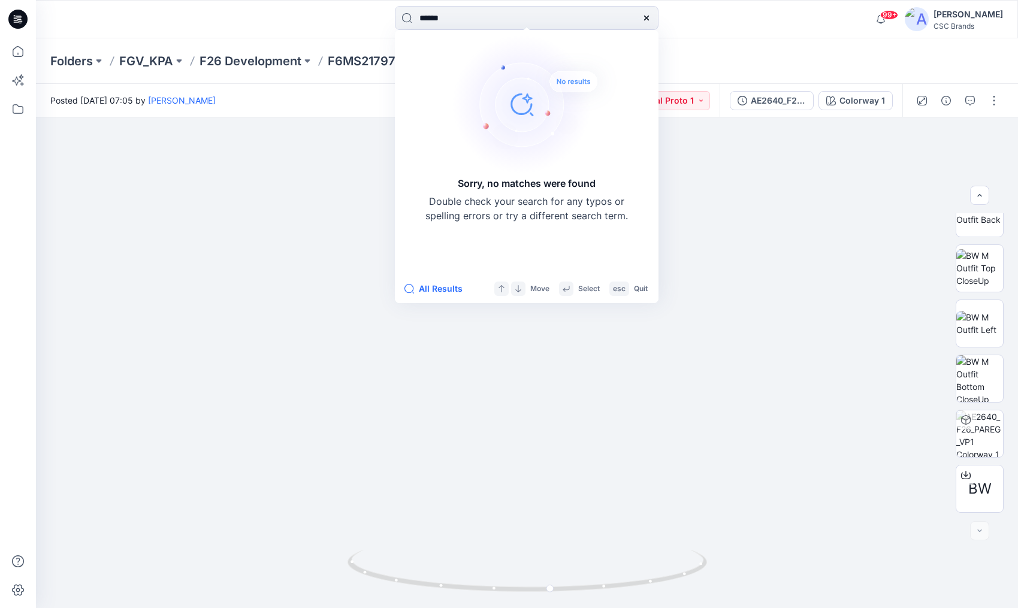
drag, startPoint x: 473, startPoint y: 22, endPoint x: 376, endPoint y: 12, distance: 97.6
click at [376, 12] on div "****** Sorry, no matches were found Double check your search for any typos or s…" at bounding box center [527, 19] width 491 height 26
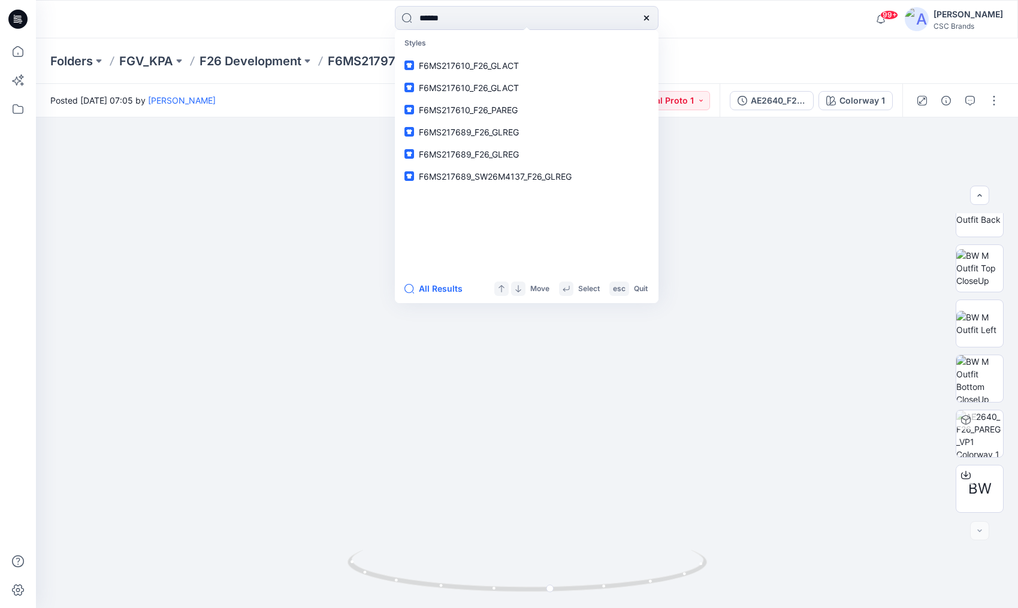
type input "******"
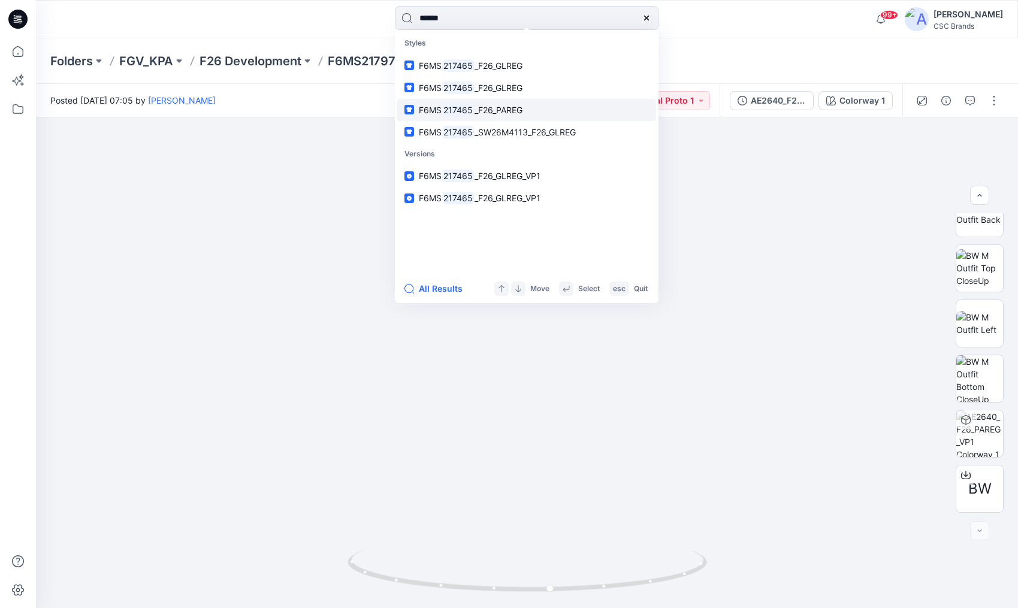
click at [493, 114] on p "F6MS 217465 _F26_PAREG" at bounding box center [471, 110] width 104 height 13
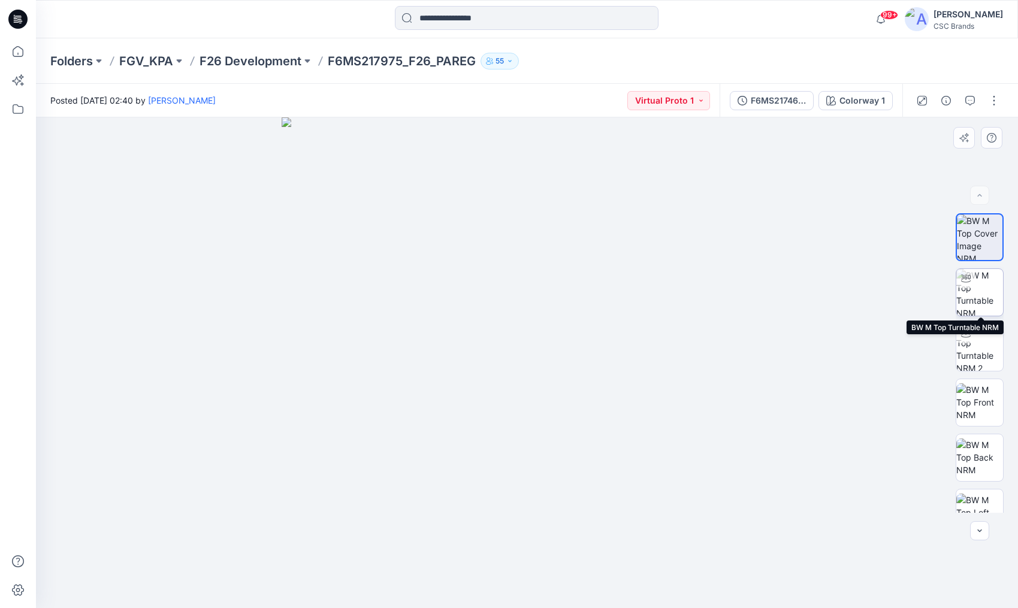
click at [988, 291] on img at bounding box center [980, 292] width 47 height 47
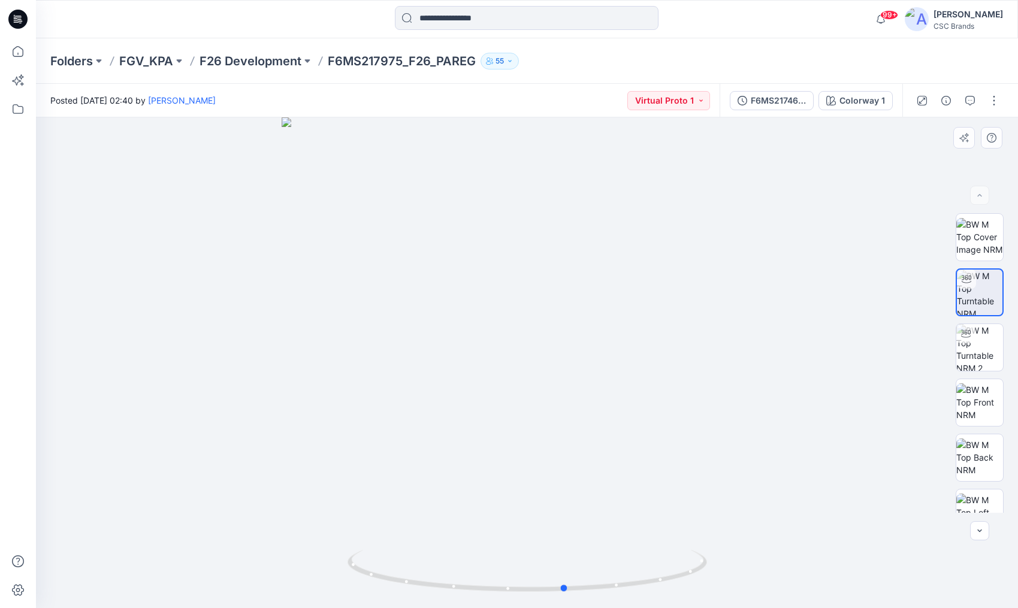
drag, startPoint x: 561, startPoint y: 372, endPoint x: 599, endPoint y: 381, distance: 39.4
click at [599, 381] on div at bounding box center [527, 362] width 982 height 491
click at [982, 357] on img at bounding box center [980, 347] width 47 height 47
drag, startPoint x: 577, startPoint y: 399, endPoint x: 560, endPoint y: 400, distance: 16.9
click at [560, 400] on div at bounding box center [527, 362] width 982 height 491
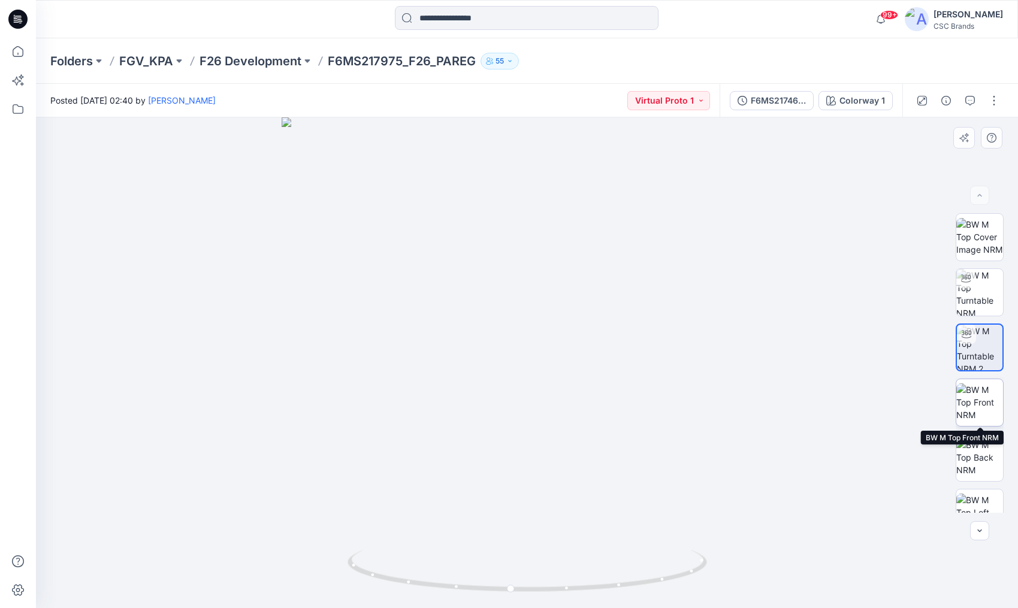
click at [994, 404] on img at bounding box center [980, 403] width 47 height 38
drag, startPoint x: 376, startPoint y: 70, endPoint x: 387, endPoint y: 65, distance: 11.3
click at [376, 70] on div "Folders FGV_KPA F26 Development F6MS217975_F26_PAREG 55" at bounding box center [527, 61] width 982 height 46
click at [975, 301] on img at bounding box center [980, 292] width 47 height 47
drag, startPoint x: 570, startPoint y: 407, endPoint x: 543, endPoint y: 413, distance: 28.2
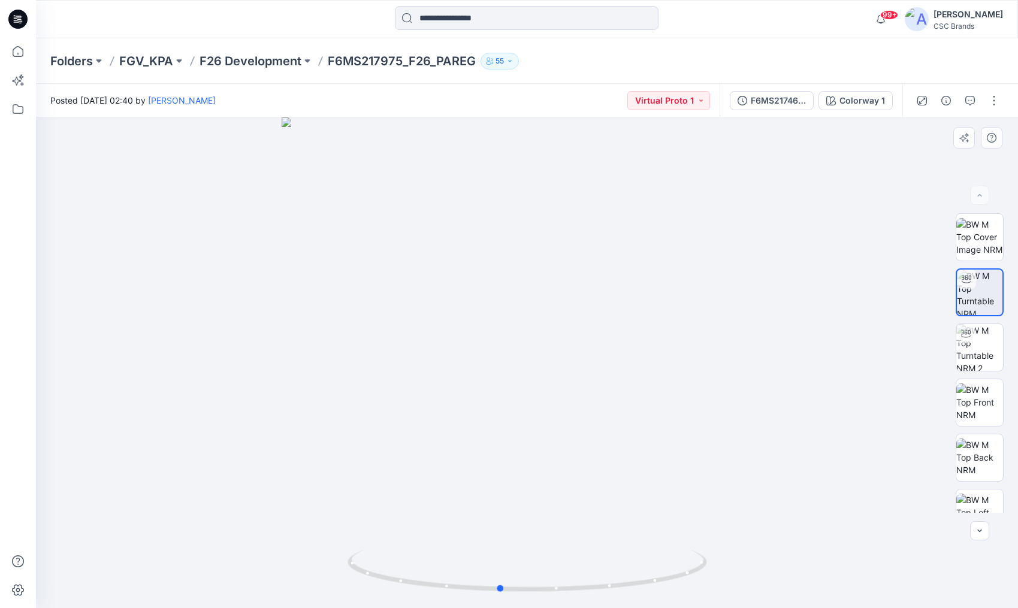
click at [543, 413] on div at bounding box center [527, 362] width 982 height 491
drag, startPoint x: 615, startPoint y: 383, endPoint x: 643, endPoint y: 381, distance: 28.3
click at [643, 381] on div at bounding box center [527, 362] width 982 height 491
drag, startPoint x: 573, startPoint y: 435, endPoint x: 496, endPoint y: 436, distance: 77.3
click at [496, 427] on div at bounding box center [527, 362] width 982 height 491
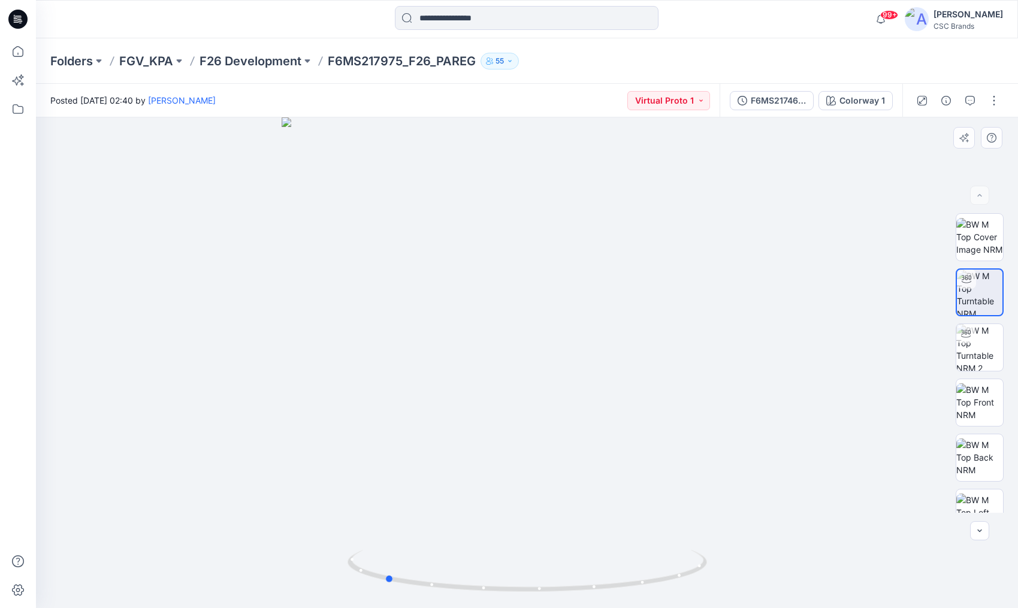
drag, startPoint x: 554, startPoint y: 493, endPoint x: 488, endPoint y: 492, distance: 65.9
click at [488, 427] on div at bounding box center [527, 362] width 982 height 491
drag, startPoint x: 540, startPoint y: 455, endPoint x: 679, endPoint y: 436, distance: 140.9
click at [679, 427] on div at bounding box center [527, 362] width 982 height 491
click at [986, 342] on img at bounding box center [980, 347] width 47 height 47
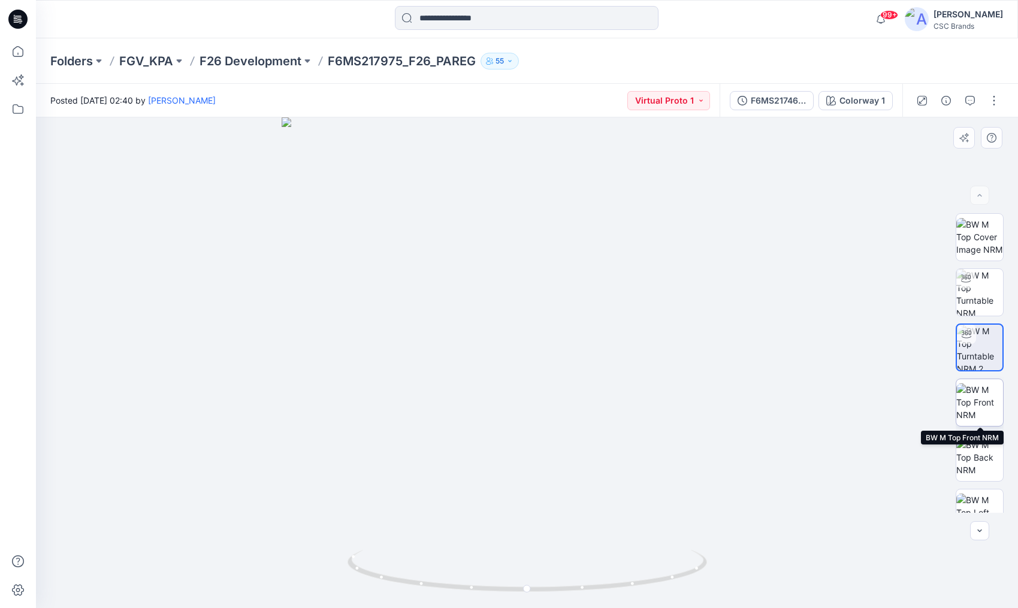
click at [983, 408] on img at bounding box center [980, 403] width 47 height 38
click at [508, 10] on input at bounding box center [527, 18] width 264 height 24
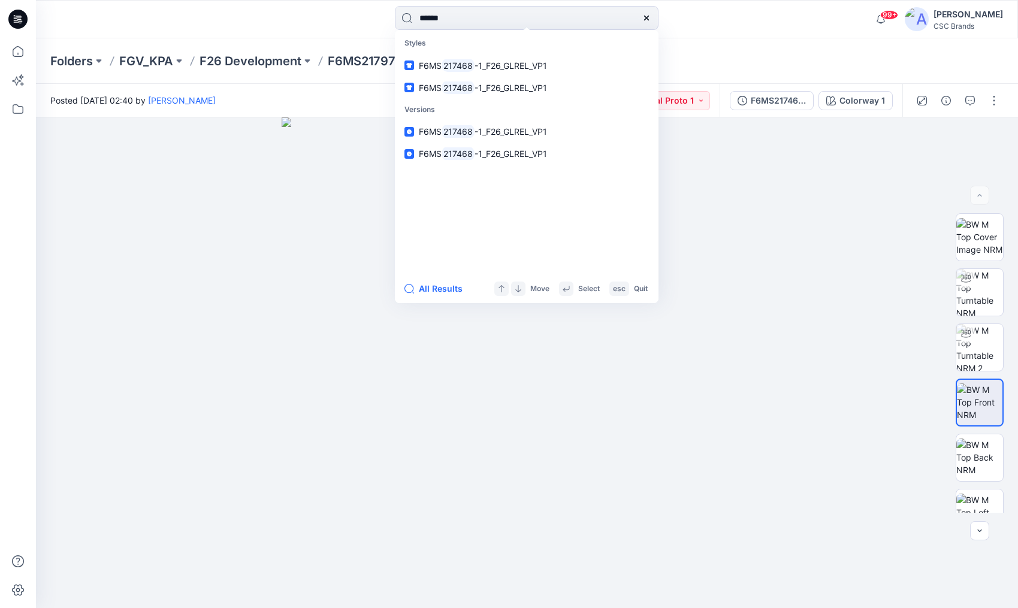
drag, startPoint x: 463, startPoint y: 20, endPoint x: 387, endPoint y: 19, distance: 76.1
click at [387, 19] on div "****** Styles F6MS 217468 -1_F26_GLREL_VP1 F6MS 217468 -1_F26_GLREL_VP1 Version…" at bounding box center [527, 19] width 491 height 26
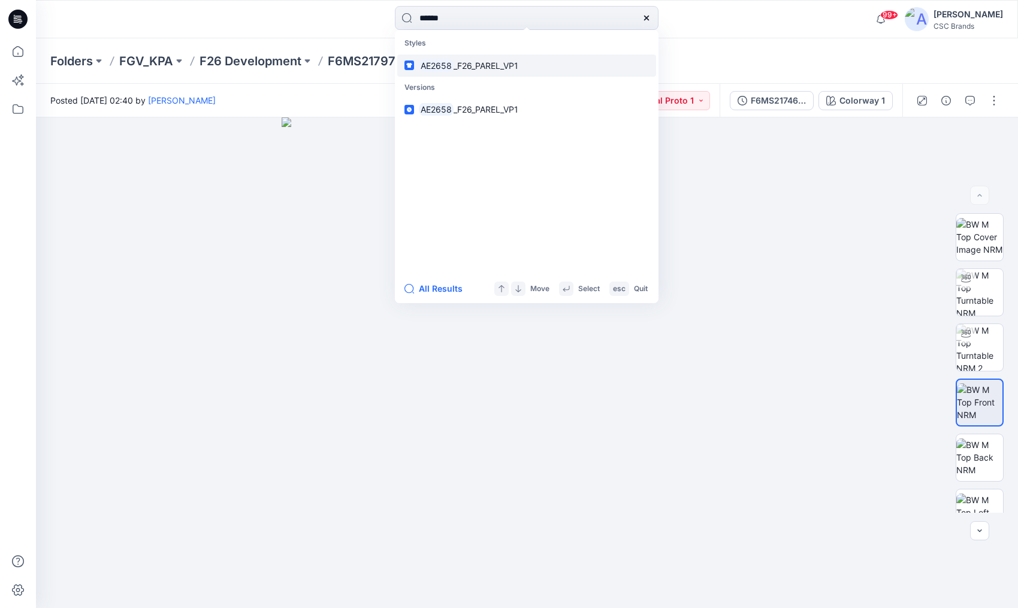
type input "******"
click at [499, 71] on p "AE2658 _F26_PAREL_VP1" at bounding box center [469, 65] width 100 height 13
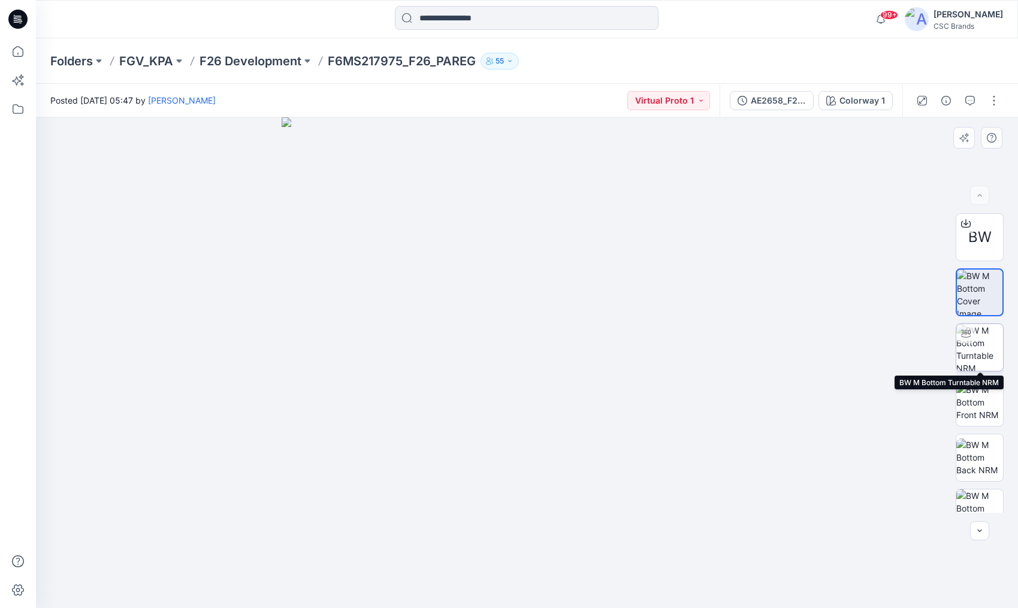
click at [984, 340] on img at bounding box center [980, 347] width 47 height 47
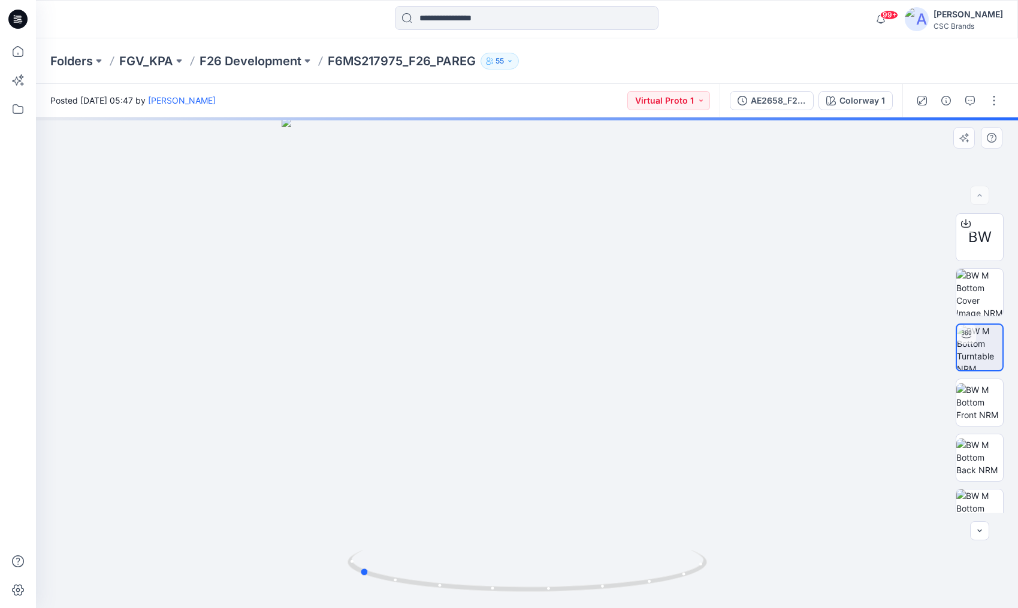
drag, startPoint x: 584, startPoint y: 361, endPoint x: 416, endPoint y: 368, distance: 168.6
click at [416, 368] on div at bounding box center [527, 362] width 982 height 491
click at [983, 400] on img at bounding box center [980, 403] width 47 height 38
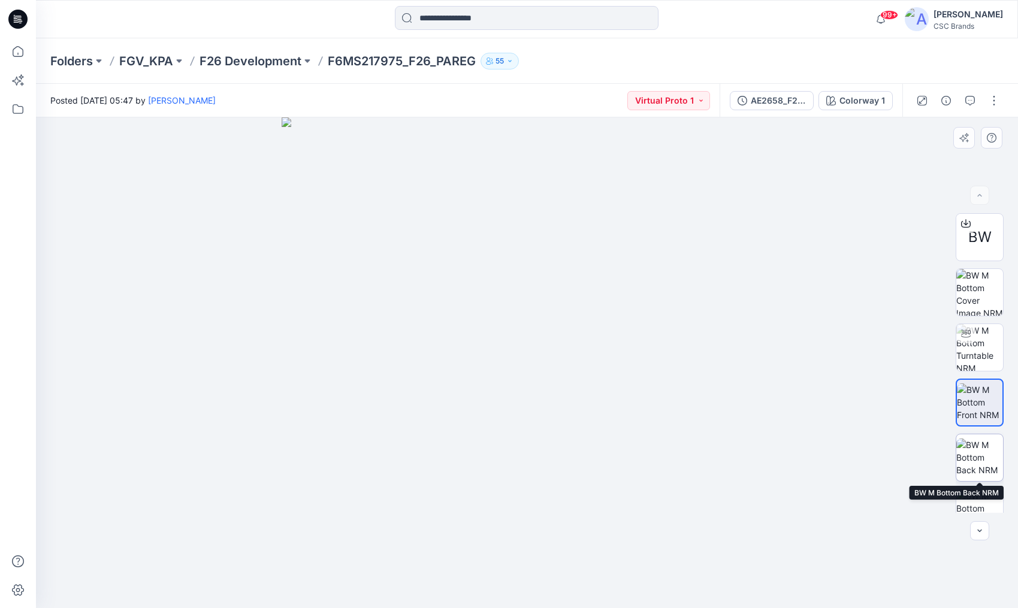
click at [984, 427] on img at bounding box center [980, 458] width 47 height 38
drag, startPoint x: 580, startPoint y: 370, endPoint x: 516, endPoint y: 369, distance: 64.2
click at [516, 369] on img at bounding box center [527, 362] width 491 height 491
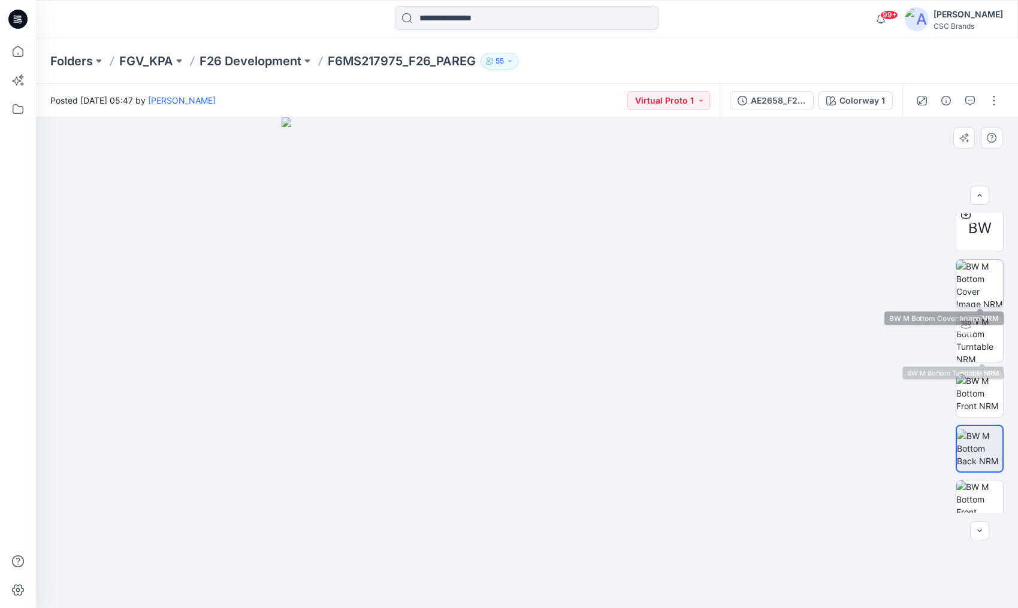
click at [986, 284] on img at bounding box center [980, 283] width 47 height 47
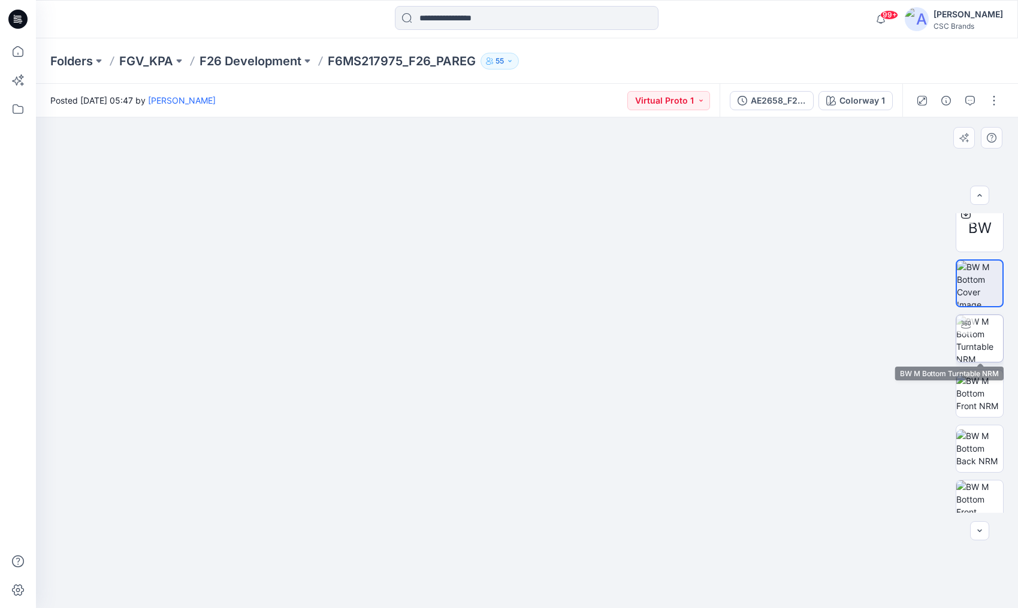
click at [975, 344] on img at bounding box center [980, 338] width 47 height 47
drag, startPoint x: 581, startPoint y: 355, endPoint x: 406, endPoint y: 354, distance: 175.0
click at [406, 354] on div at bounding box center [527, 362] width 982 height 491
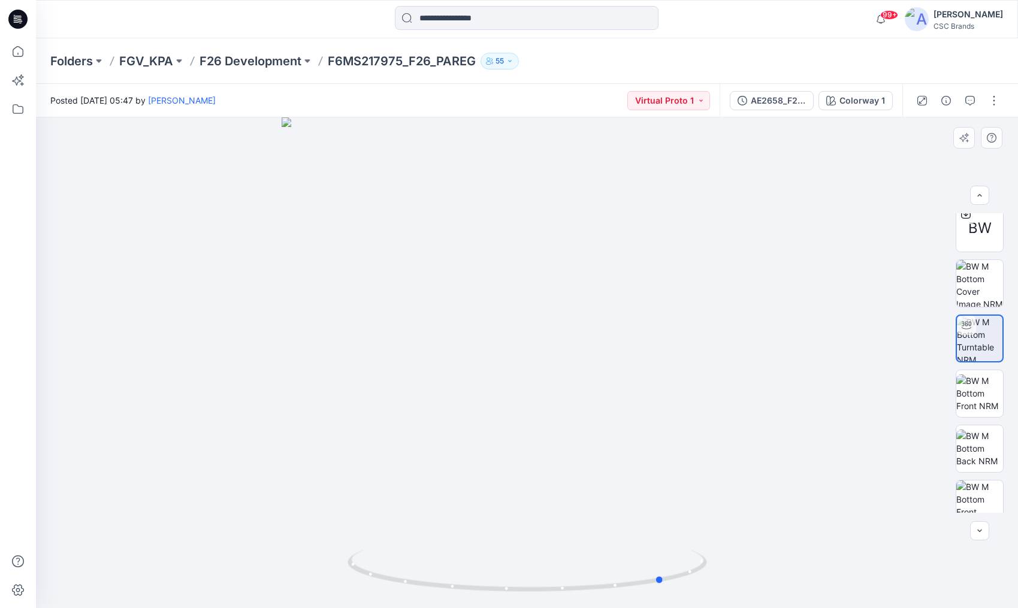
drag, startPoint x: 558, startPoint y: 381, endPoint x: 511, endPoint y: 379, distance: 47.4
click at [511, 379] on div at bounding box center [527, 362] width 982 height 491
click at [557, 14] on input at bounding box center [527, 18] width 264 height 24
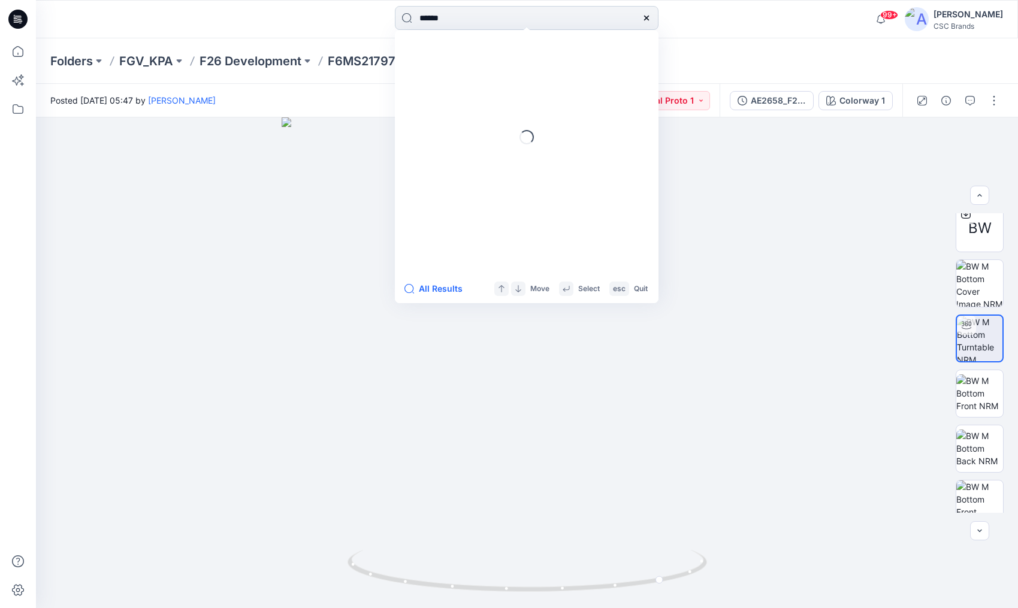
type input "******"
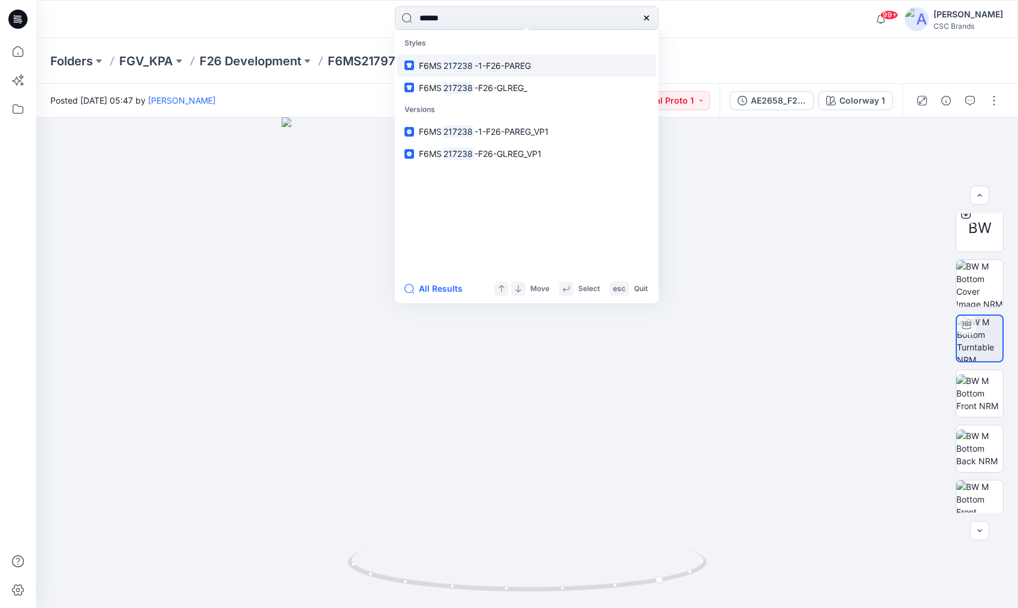
click at [510, 65] on span "-1-F26-PAREG" at bounding box center [503, 66] width 56 height 10
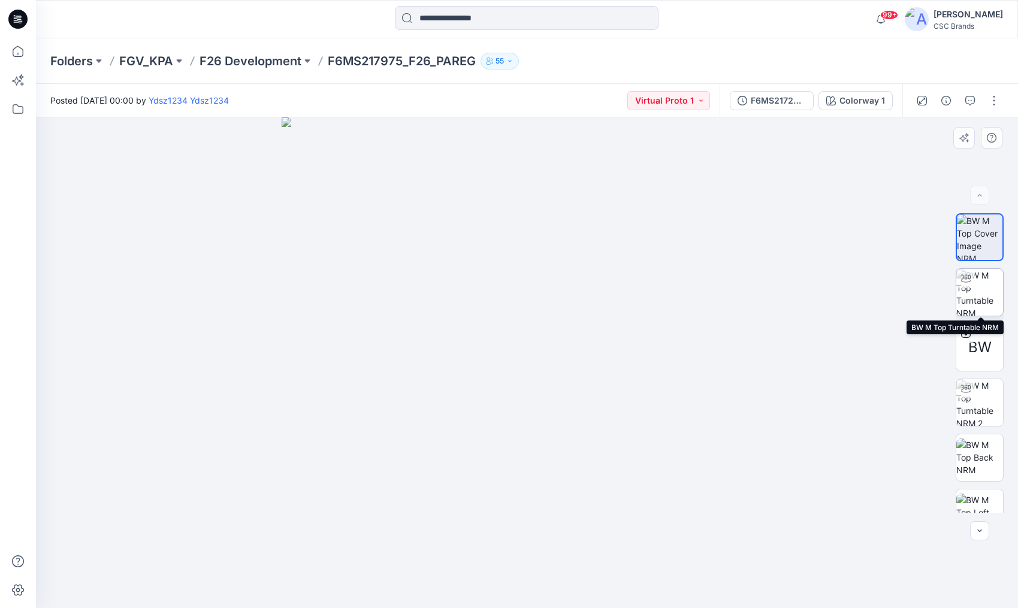
click at [978, 303] on img at bounding box center [980, 292] width 47 height 47
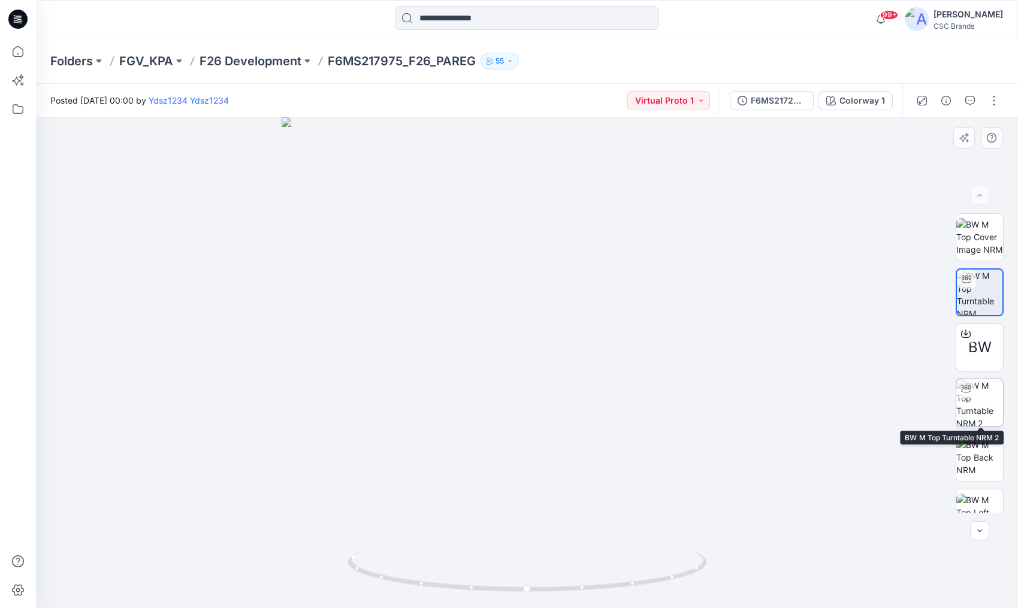
click at [978, 413] on img at bounding box center [980, 402] width 47 height 47
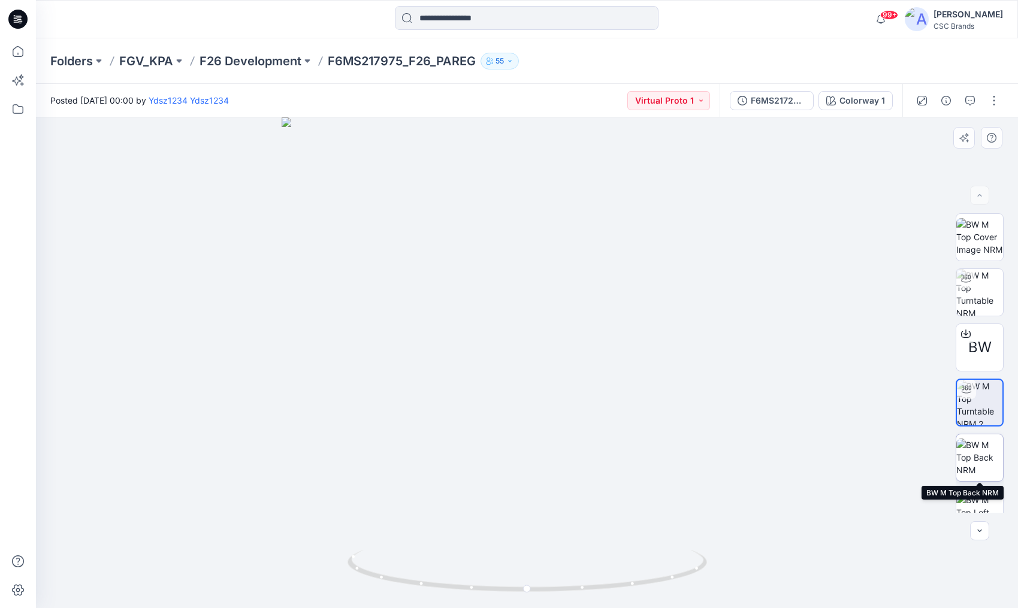
click at [993, 427] on img at bounding box center [980, 458] width 47 height 38
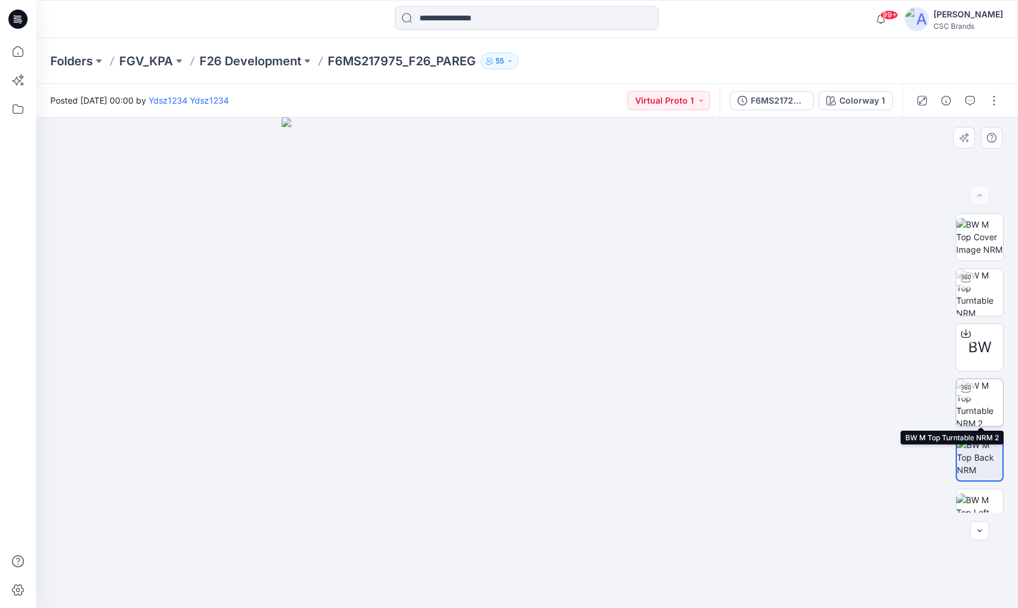
click at [988, 417] on img at bounding box center [980, 402] width 47 height 47
click at [976, 306] on img at bounding box center [980, 292] width 47 height 47
drag, startPoint x: 554, startPoint y: 510, endPoint x: 552, endPoint y: 496, distance: 14.0
click at [552, 427] on div at bounding box center [527, 362] width 982 height 491
click at [977, 403] on img at bounding box center [980, 402] width 47 height 47
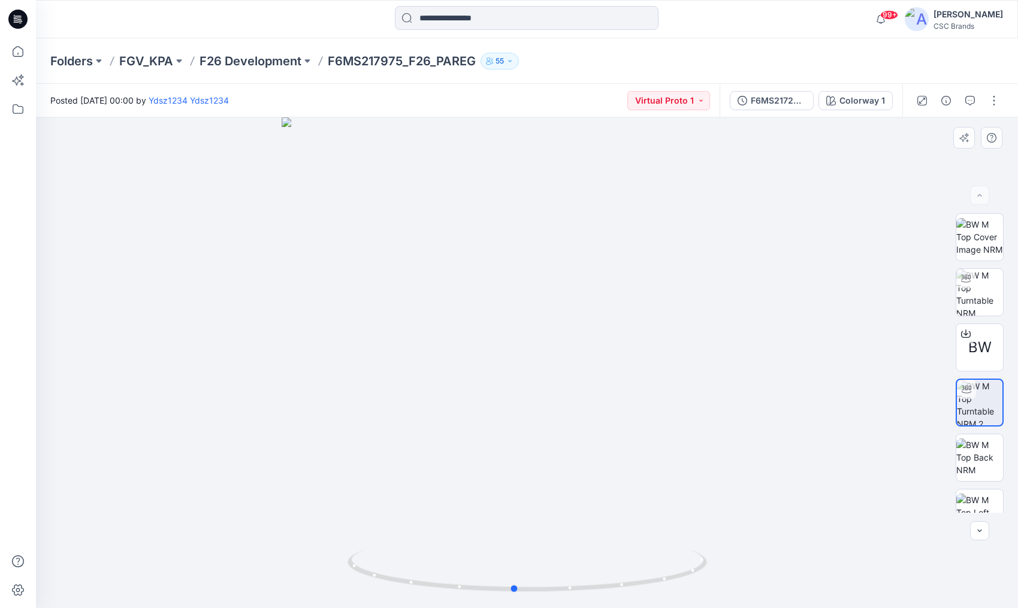
click at [578, 427] on div at bounding box center [527, 362] width 982 height 491
click at [988, 306] on img at bounding box center [980, 292] width 47 height 47
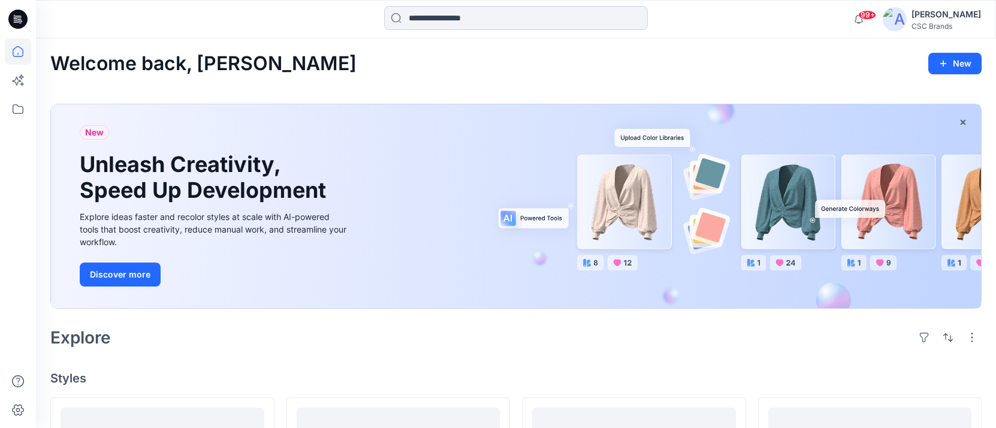
click at [490, 19] on input at bounding box center [516, 18] width 264 height 24
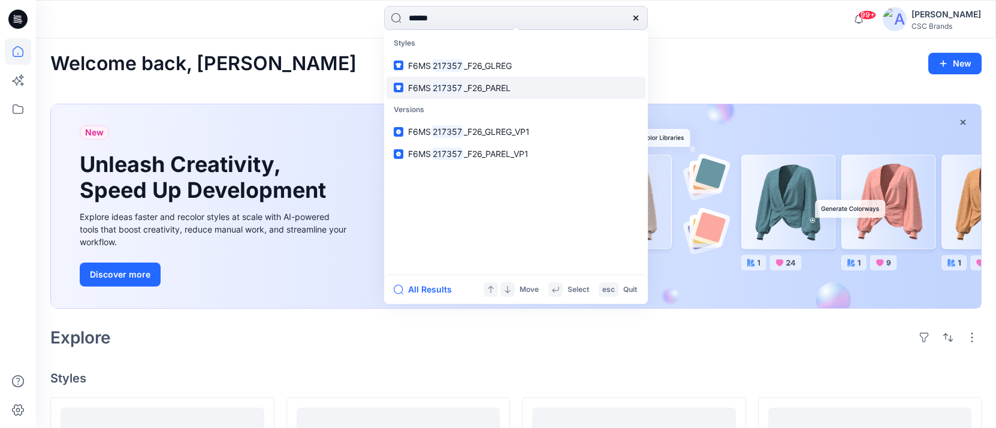
type input "******"
click at [501, 83] on span "_F26_PAREL" at bounding box center [487, 88] width 47 height 10
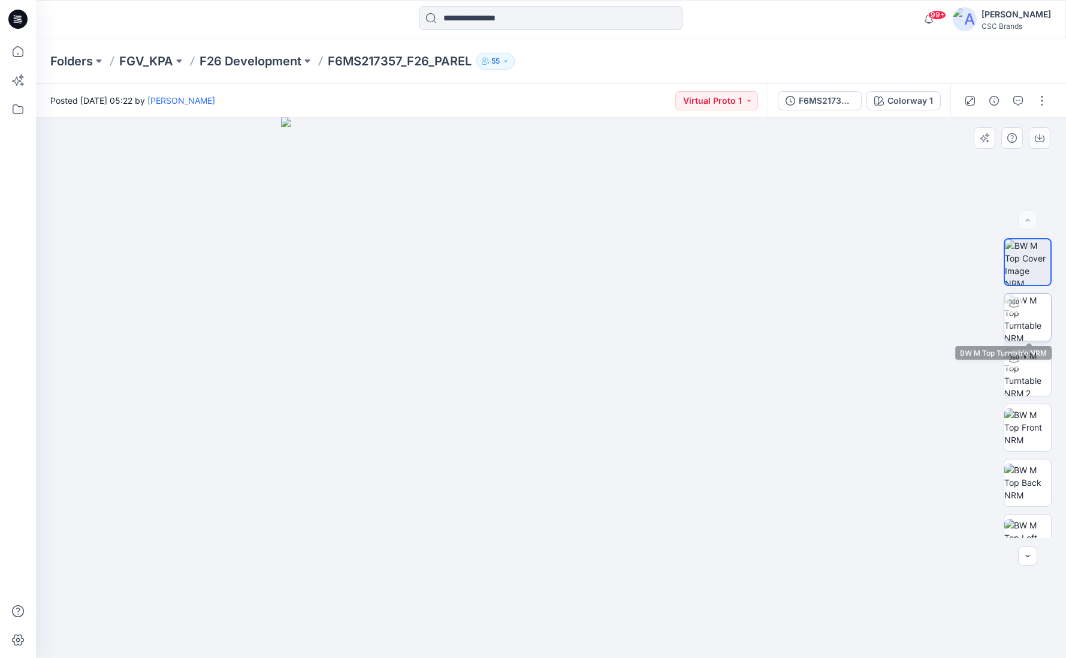
click at [996, 308] on div at bounding box center [1014, 303] width 19 height 19
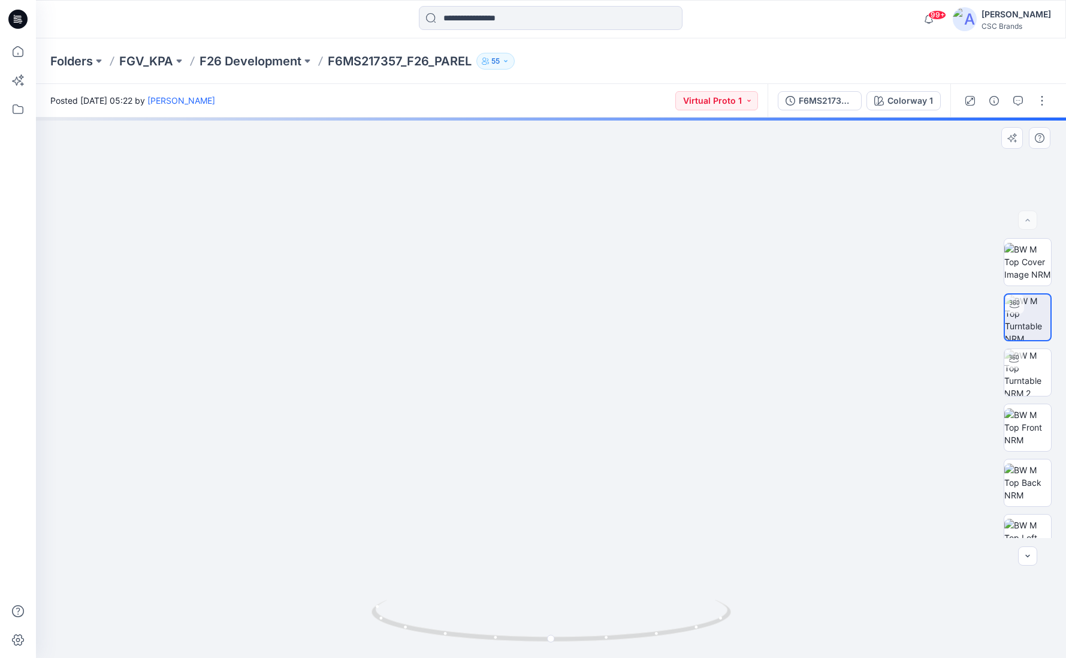
drag, startPoint x: 575, startPoint y: 519, endPoint x: 453, endPoint y: 518, distance: 122.9
click at [453, 427] on img at bounding box center [551, 362] width 646 height 592
drag, startPoint x: 583, startPoint y: 502, endPoint x: 423, endPoint y: 475, distance: 162.3
click at [423, 427] on img at bounding box center [551, 352] width 646 height 611
drag, startPoint x: 511, startPoint y: 472, endPoint x: 445, endPoint y: 469, distance: 65.4
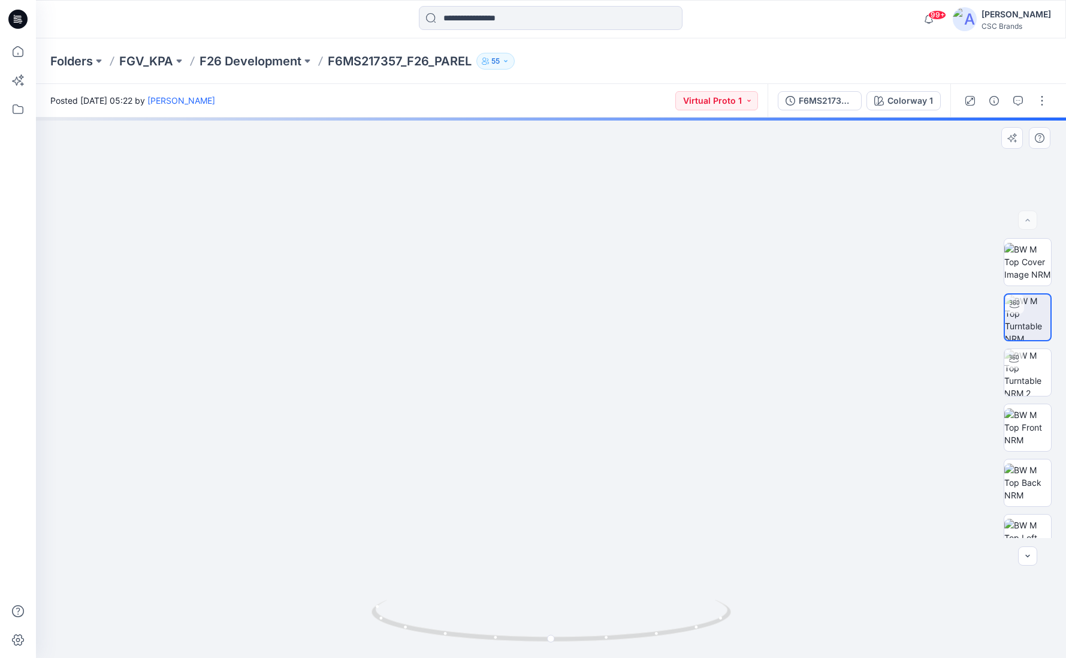
click at [445, 427] on img at bounding box center [551, 340] width 646 height 634
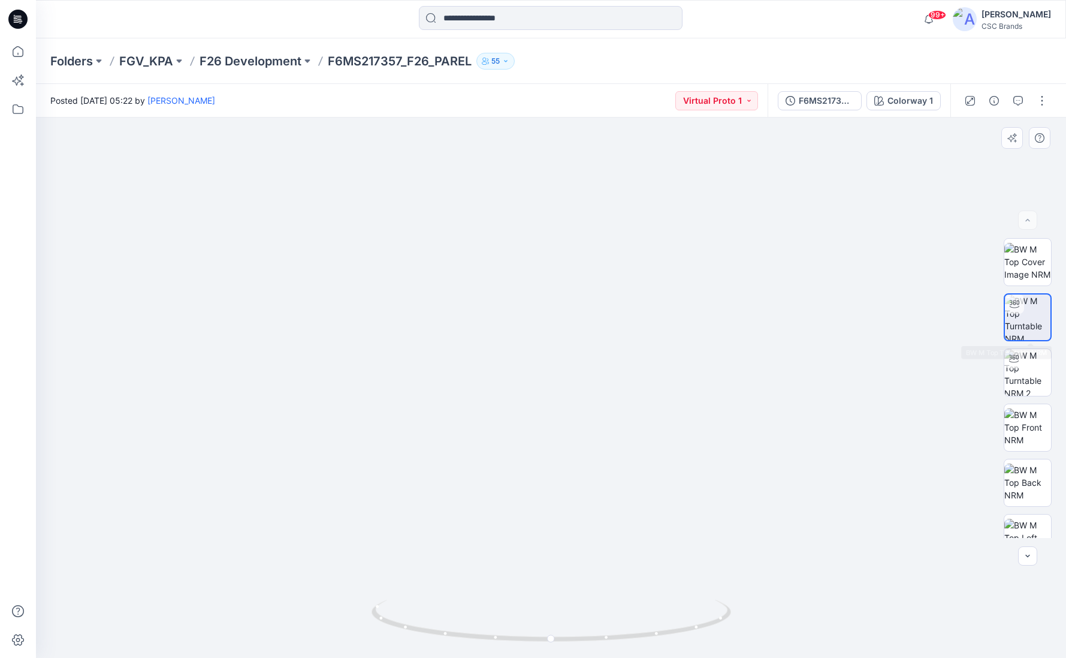
click at [996, 318] on img at bounding box center [1028, 317] width 46 height 46
drag, startPoint x: 519, startPoint y: 436, endPoint x: 487, endPoint y: 448, distance: 34.5
click at [397, 427] on img at bounding box center [551, 337] width 646 height 641
drag, startPoint x: 566, startPoint y: 635, endPoint x: 382, endPoint y: 624, distance: 184.4
click at [382, 427] on icon at bounding box center [553, 621] width 363 height 45
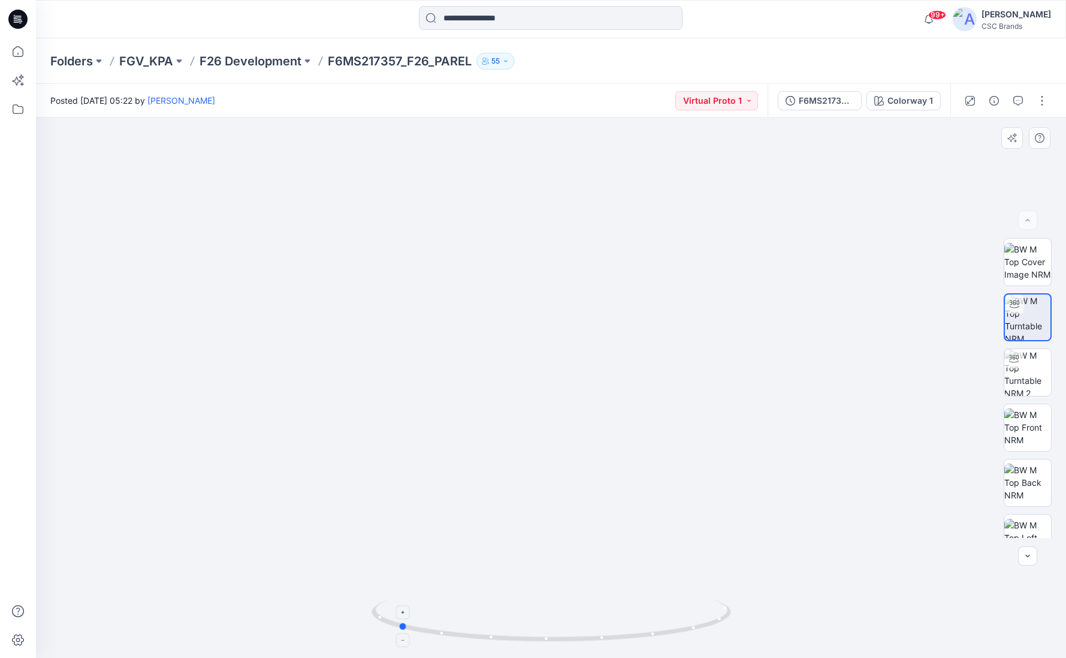
drag, startPoint x: 559, startPoint y: 637, endPoint x: 589, endPoint y: 636, distance: 30.6
click at [589, 427] on icon at bounding box center [553, 621] width 363 height 45
drag, startPoint x: 480, startPoint y: 640, endPoint x: 658, endPoint y: 619, distance: 179.3
click at [658, 427] on icon at bounding box center [553, 621] width 363 height 45
